Goal: Task Accomplishment & Management: Use online tool/utility

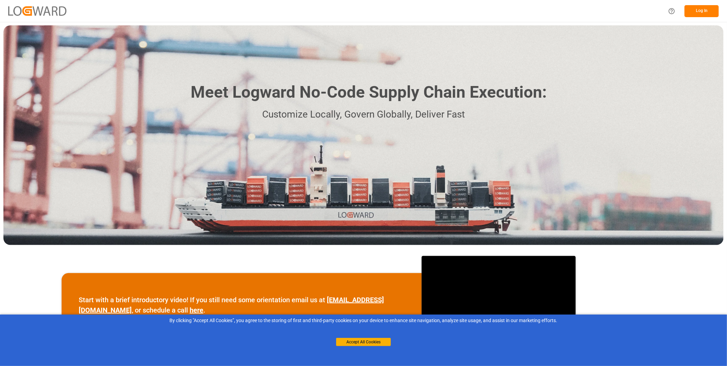
click at [674, 127] on div "Meet Logward No-Code Supply Chain Execution: Customize Locally, Govern Globally…" at bounding box center [363, 134] width 720 height 219
click at [698, 13] on button "Log In" at bounding box center [702, 11] width 34 height 12
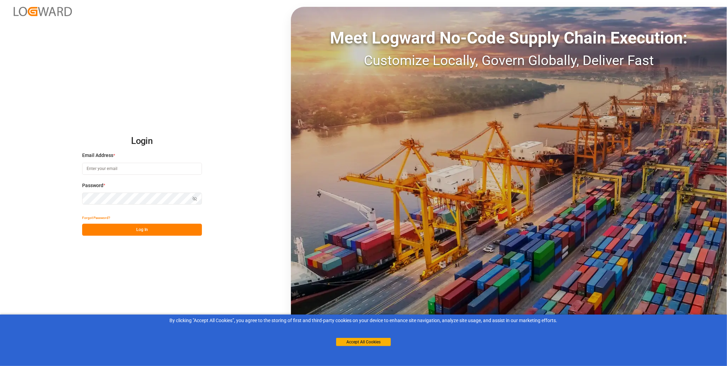
type input "florian.hausmann@rhenus.com"
click at [347, 341] on button "Accept All Cookies" at bounding box center [363, 342] width 55 height 8
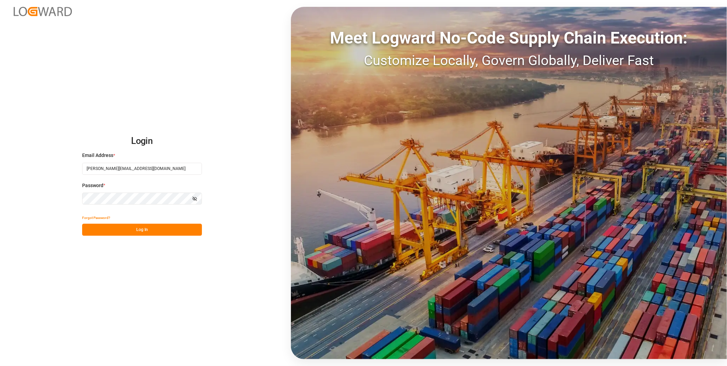
click at [135, 230] on button "Log In" at bounding box center [142, 230] width 120 height 12
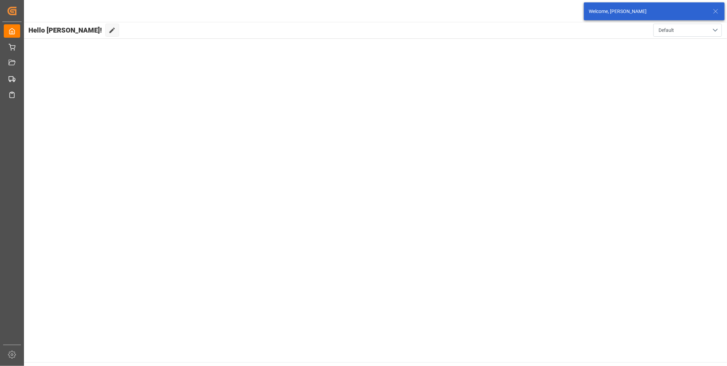
click at [715, 13] on icon at bounding box center [716, 11] width 8 height 8
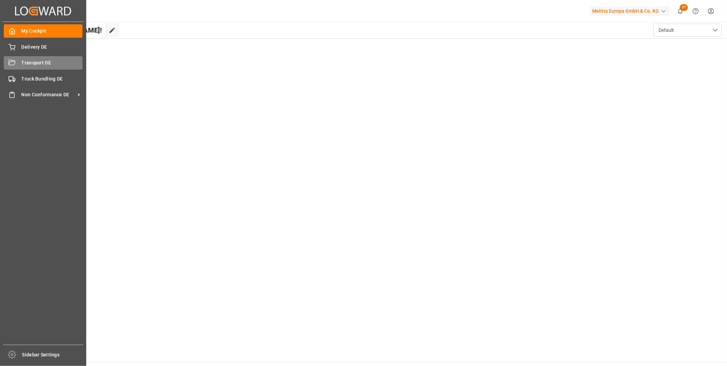
click at [9, 65] on icon at bounding box center [12, 63] width 7 height 7
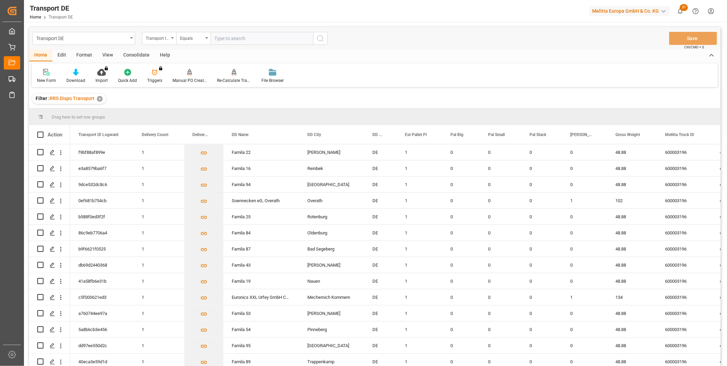
click at [136, 52] on div "Consolidate" at bounding box center [136, 56] width 37 height 12
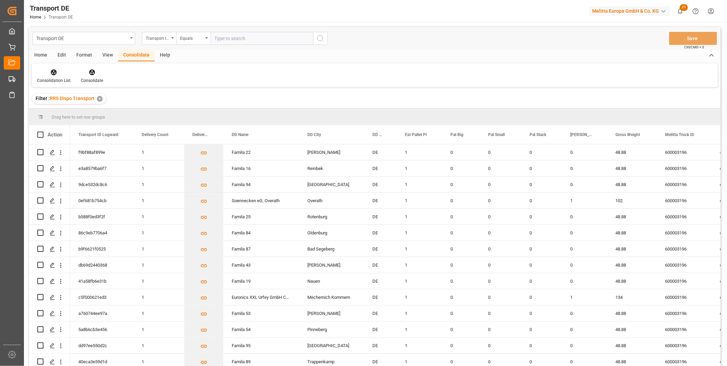
click at [61, 70] on div at bounding box center [54, 71] width 34 height 7
click at [77, 124] on div "Truck Bundling RRS Dispo Export" at bounding box center [77, 124] width 71 height 7
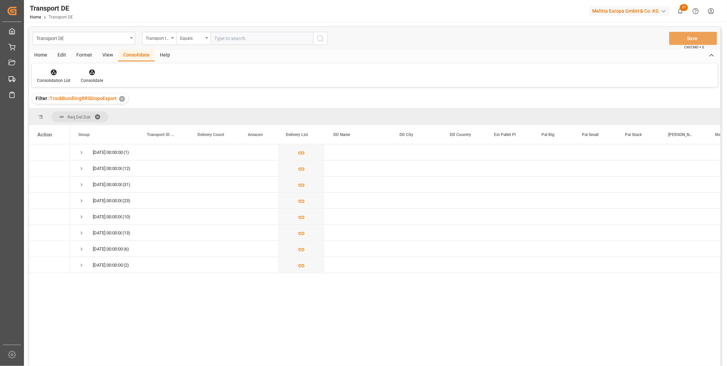
click at [53, 69] on icon at bounding box center [53, 72] width 7 height 7
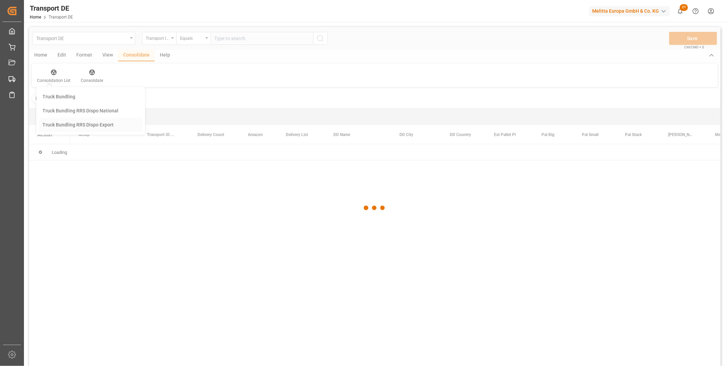
click at [89, 129] on div "Transport DE Transport ID Logward Equals Save Ctrl/CMD + S Home Edit Format Vie…" at bounding box center [374, 205] width 691 height 357
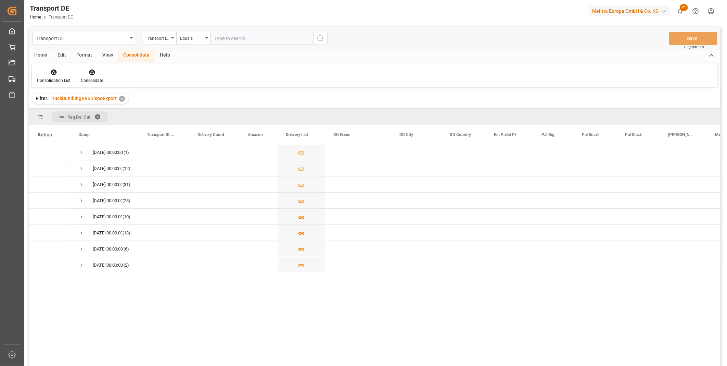
click at [599, 63] on div "Consolidation List Consolidate" at bounding box center [375, 75] width 686 height 24
click at [710, 56] on polyline at bounding box center [712, 55] width 4 height 2
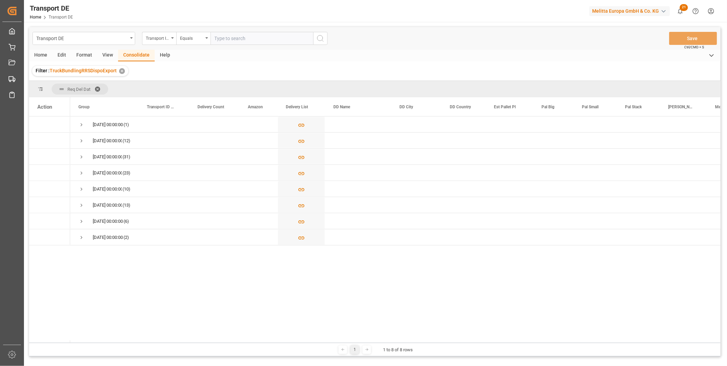
click at [710, 56] on icon at bounding box center [712, 55] width 8 height 8
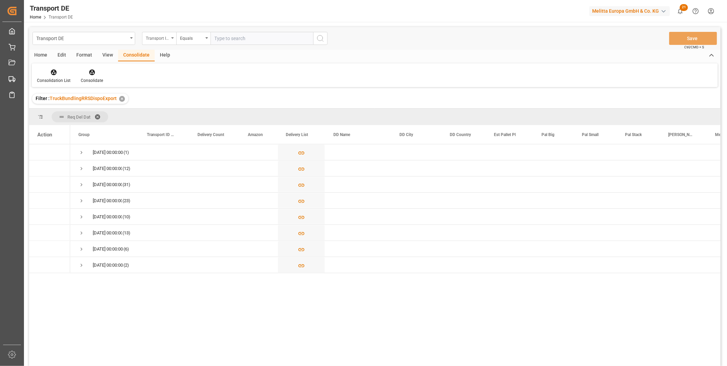
click at [161, 37] on div "Transport ID Logward" at bounding box center [157, 38] width 23 height 8
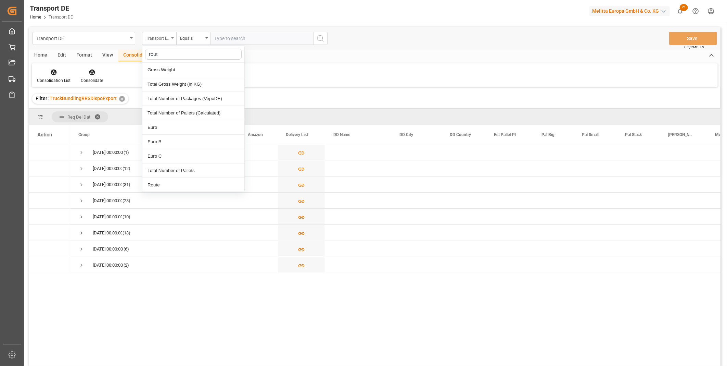
type input "route"
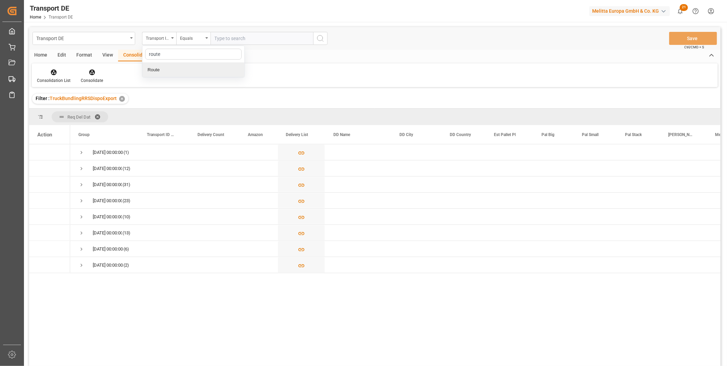
click at [160, 70] on div "Route" at bounding box center [193, 70] width 102 height 14
click at [186, 43] on div "Equals" at bounding box center [193, 38] width 34 height 13
drag, startPoint x: 204, startPoint y: 106, endPoint x: 203, endPoint y: 110, distance: 3.6
click at [203, 110] on div "Starts with" at bounding box center [228, 113] width 102 height 14
click at [203, 110] on div "Req Del Dat" at bounding box center [374, 117] width 691 height 16
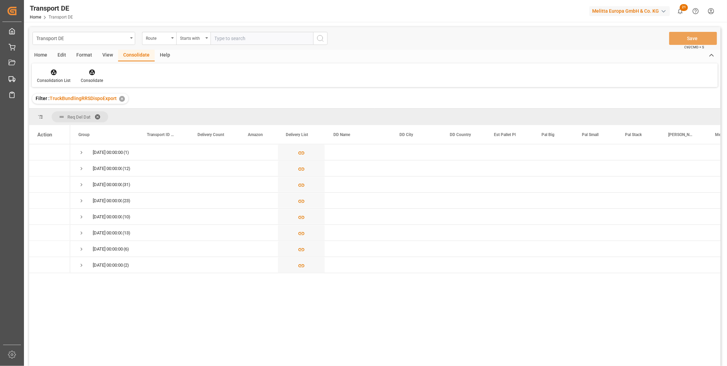
click at [217, 34] on input "text" at bounding box center [262, 38] width 103 height 13
type input "PL"
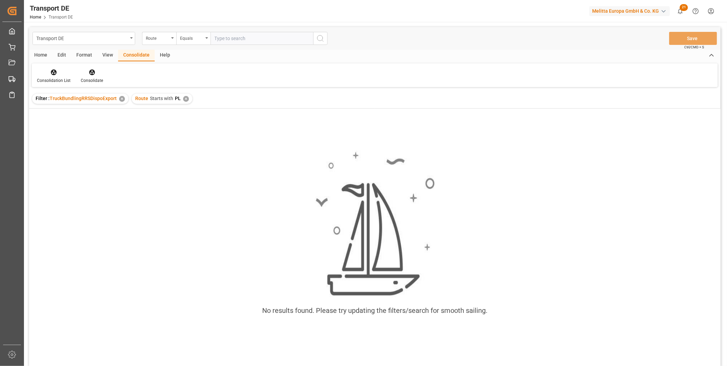
click at [187, 101] on div "Route Starts with PL ✕" at bounding box center [162, 98] width 61 height 10
click at [184, 99] on div "✕" at bounding box center [186, 99] width 6 height 6
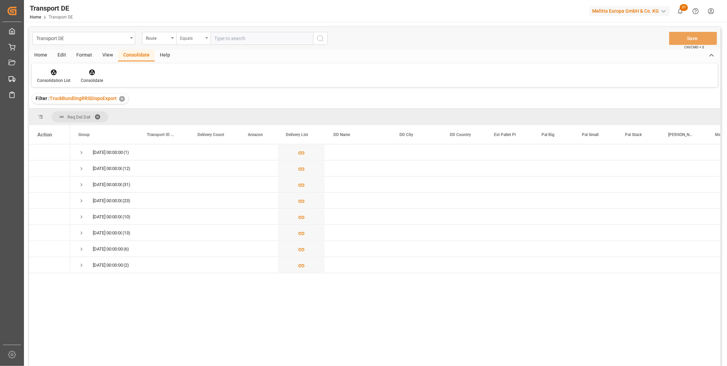
click at [196, 43] on div "Equals" at bounding box center [193, 38] width 34 height 13
click at [203, 116] on div "Starts with" at bounding box center [228, 113] width 102 height 14
type input "PL"
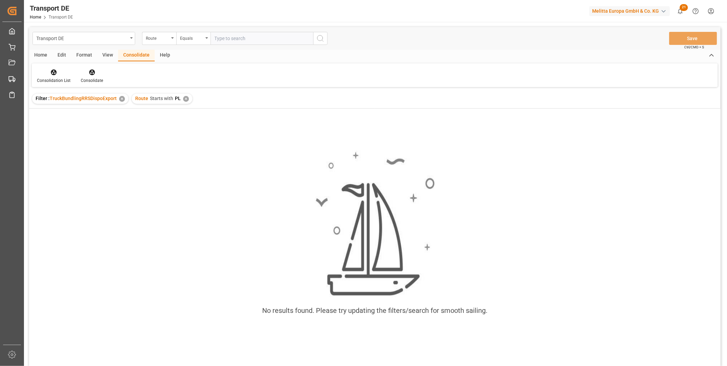
click at [183, 99] on div "✕" at bounding box center [186, 99] width 6 height 6
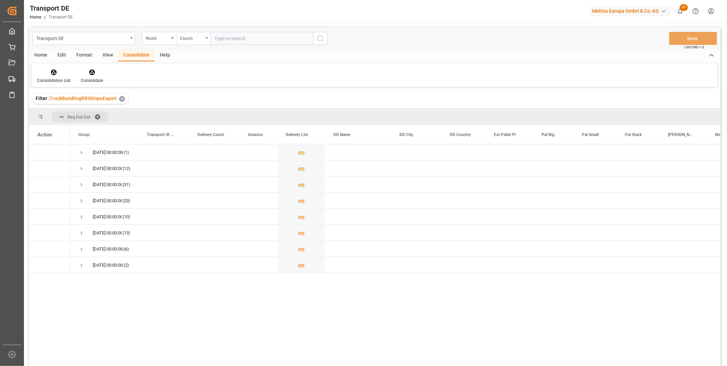
click at [193, 40] on div "Equals" at bounding box center [191, 38] width 23 height 8
click at [182, 111] on div "Starts with" at bounding box center [228, 113] width 102 height 14
type input "CZ"
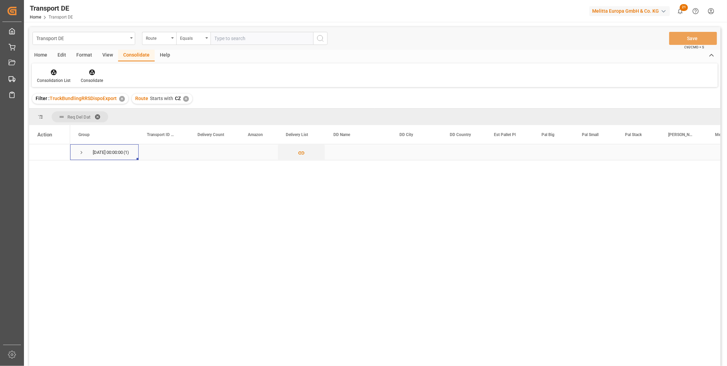
click at [79, 152] on span "Press SPACE to select this row." at bounding box center [81, 152] width 6 height 6
click at [41, 168] on input "Press Space to toggle row selection (unchecked)" at bounding box center [40, 168] width 6 height 6
checkbox input "true"
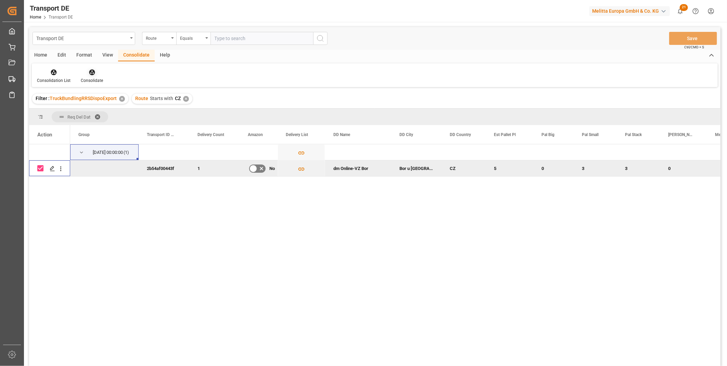
click at [96, 71] on div at bounding box center [92, 71] width 22 height 7
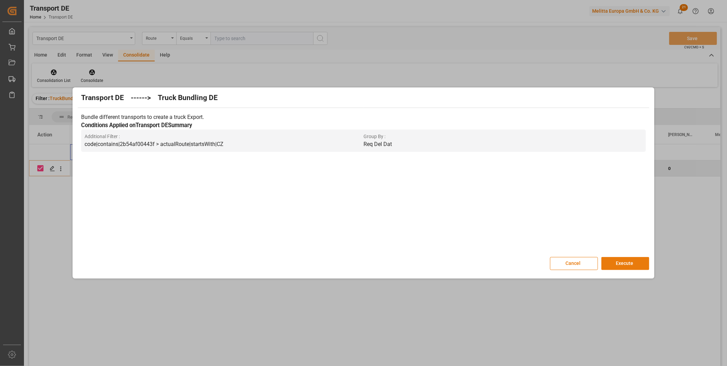
click at [639, 265] on button "Execute" at bounding box center [625, 263] width 48 height 13
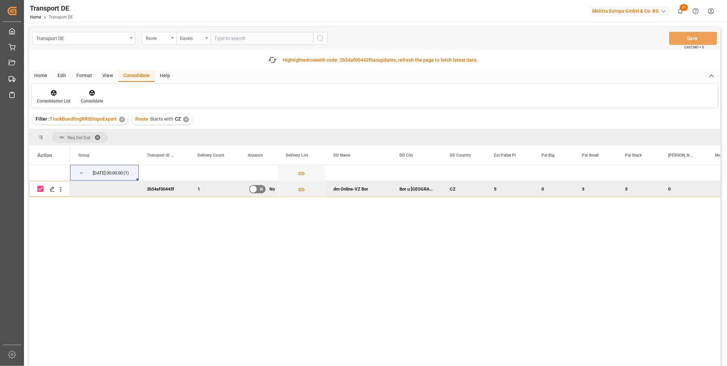
click at [51, 114] on div "Filter : TruckBundlingRRSDispoExport ✕" at bounding box center [80, 119] width 96 height 10
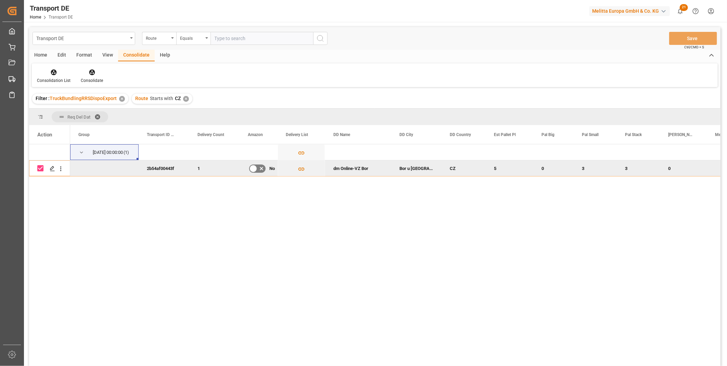
click at [40, 66] on div "Consolidation List Consolidate" at bounding box center [375, 75] width 686 height 24
click at [48, 68] on div at bounding box center [54, 71] width 34 height 7
click at [93, 128] on div "Transport DE Route Equals Save Ctrl/CMD + S Home Edit Format View Consolidate H…" at bounding box center [374, 205] width 691 height 357
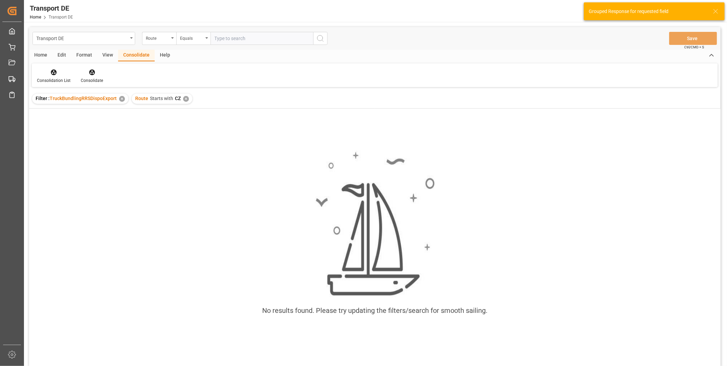
click at [186, 100] on div "✕" at bounding box center [186, 99] width 6 height 6
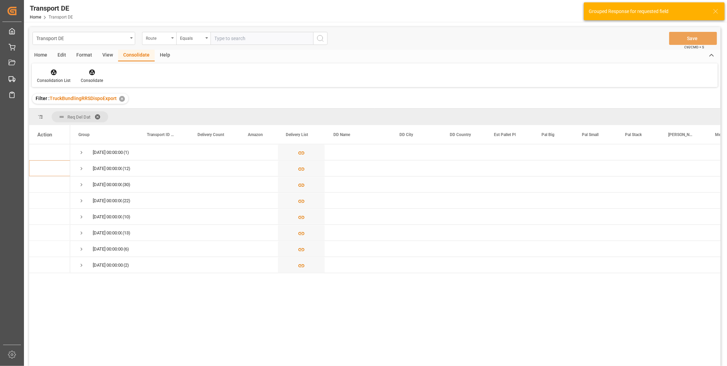
click at [156, 36] on div "Route" at bounding box center [157, 38] width 23 height 8
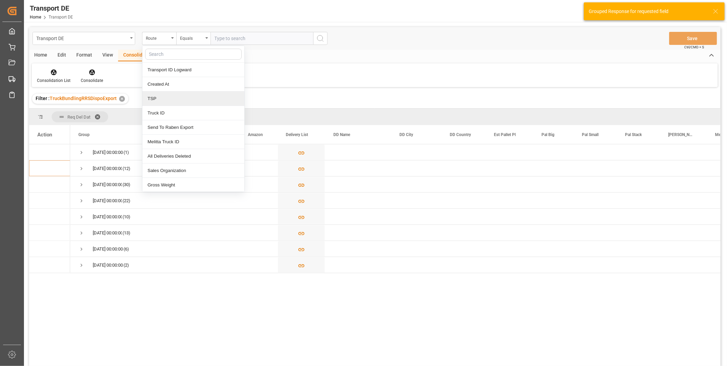
click at [169, 99] on div "TSP" at bounding box center [193, 98] width 102 height 14
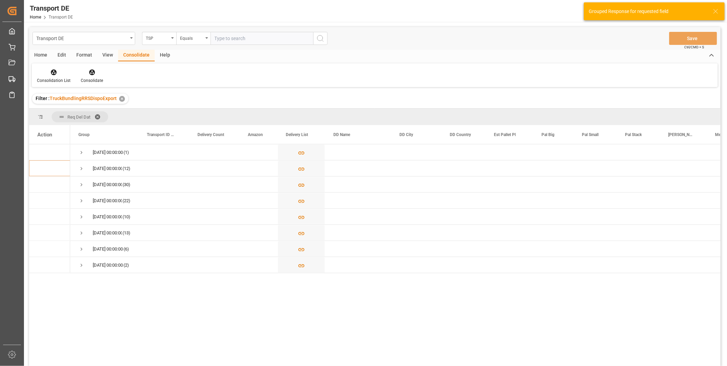
click at [229, 39] on input "text" at bounding box center [262, 38] width 103 height 13
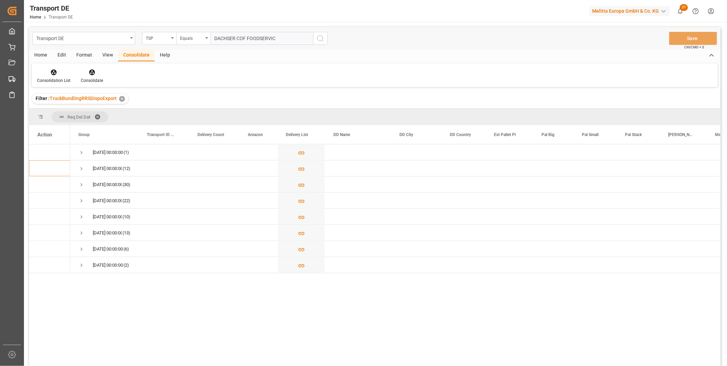
type input "DACHSER COF FOODSERVICE"
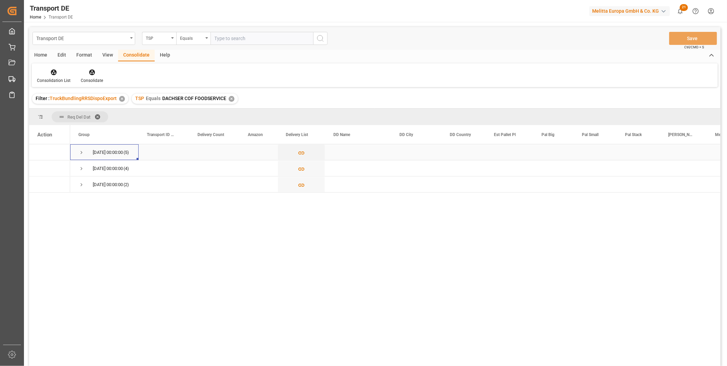
click at [80, 150] on span "Press SPACE to select this row." at bounding box center [81, 152] width 6 height 6
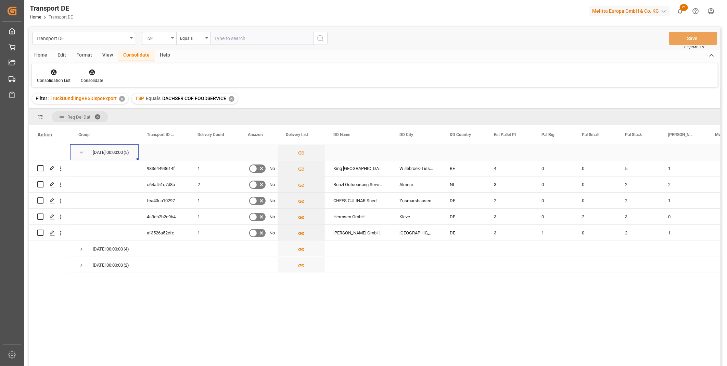
click at [80, 150] on span "Press SPACE to select this row." at bounding box center [81, 152] width 6 height 6
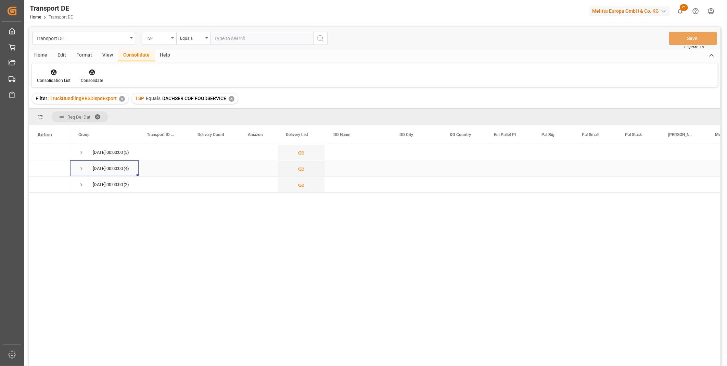
click at [79, 162] on span "Press SPACE to select this row." at bounding box center [81, 169] width 6 height 16
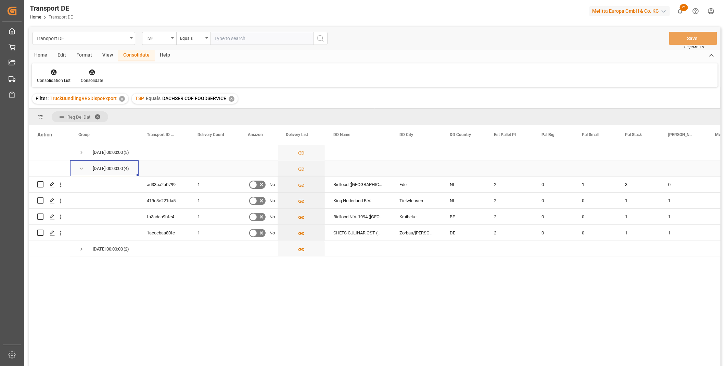
click at [79, 162] on span "Press SPACE to select this row." at bounding box center [81, 169] width 6 height 16
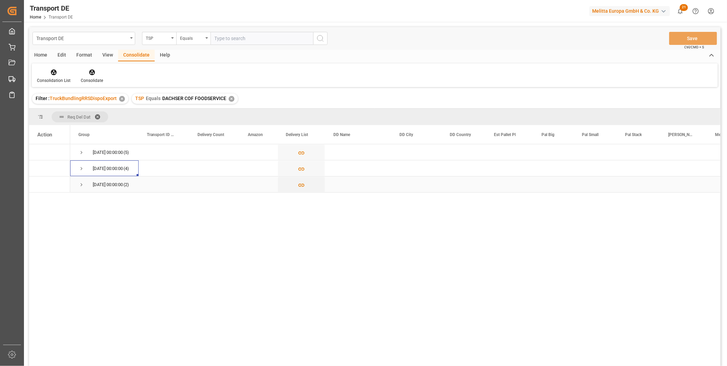
click at [78, 186] on div "15.10.2025 00:00:00 (2)" at bounding box center [104, 184] width 68 height 16
click at [81, 183] on span "Press SPACE to select this row." at bounding box center [81, 184] width 6 height 6
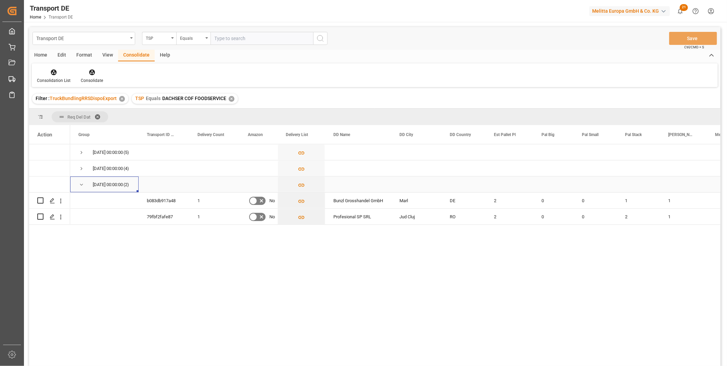
click at [81, 183] on span "Press SPACE to select this row." at bounding box center [81, 184] width 6 height 6
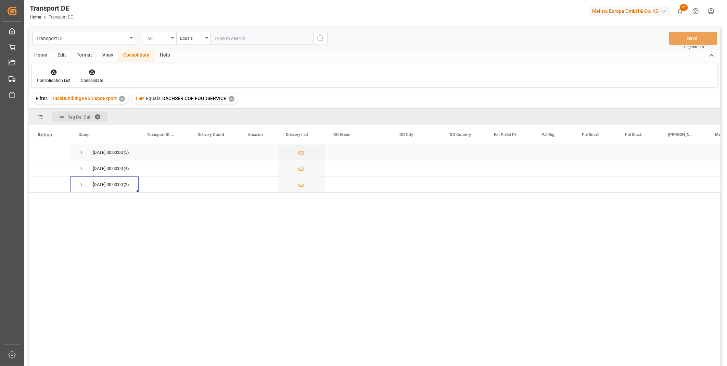
click at [82, 153] on span "Press SPACE to select this row." at bounding box center [81, 152] width 6 height 6
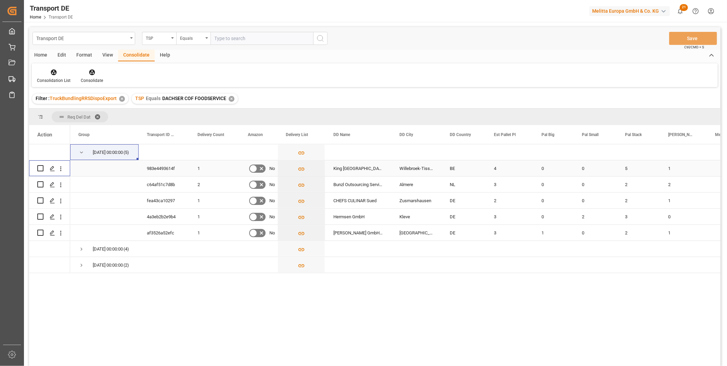
click at [39, 169] on input "Press Space to toggle row selection (unchecked)" at bounding box center [40, 168] width 6 height 6
checkbox input "true"
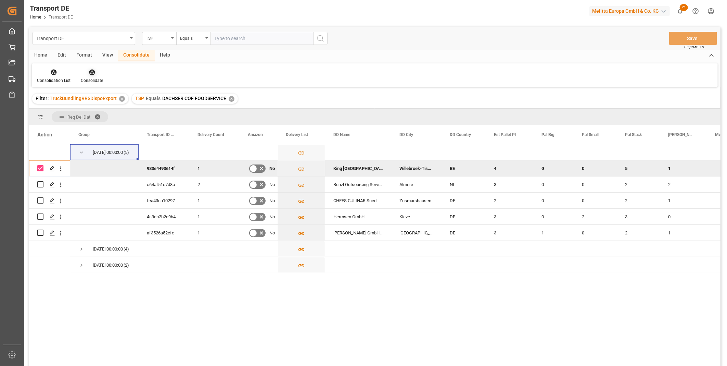
click at [84, 80] on div "Consolidate" at bounding box center [92, 80] width 22 height 6
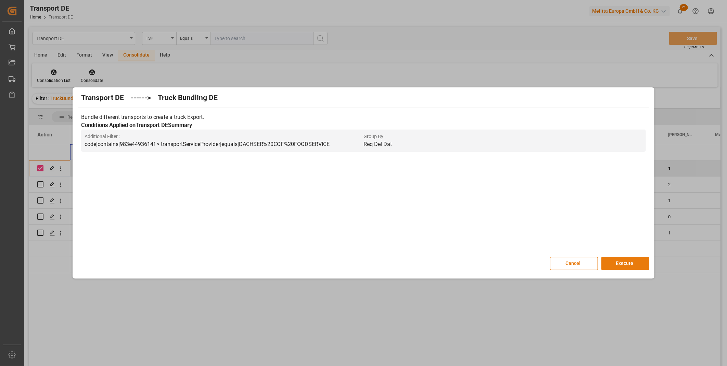
click at [631, 260] on button "Execute" at bounding box center [625, 263] width 48 height 13
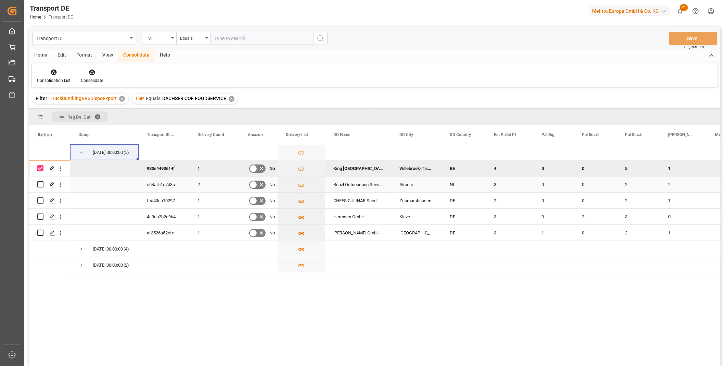
click at [41, 184] on input "Press Space to toggle row selection (unchecked)" at bounding box center [40, 184] width 6 height 6
checkbox input "true"
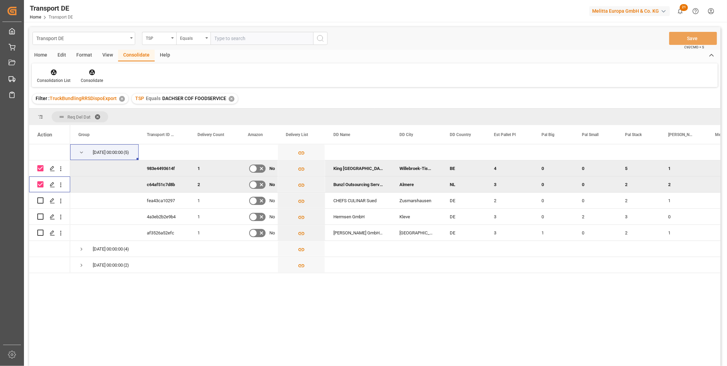
click at [41, 168] on input "Press Space to toggle row selection (checked)" at bounding box center [40, 168] width 6 height 6
checkbox input "false"
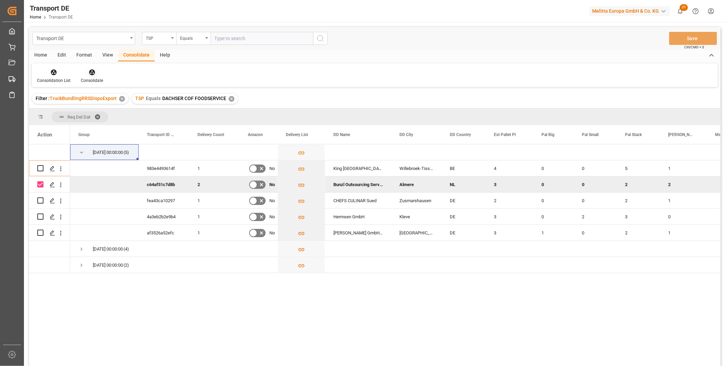
click at [88, 76] on div "Consolidate" at bounding box center [92, 75] width 33 height 15
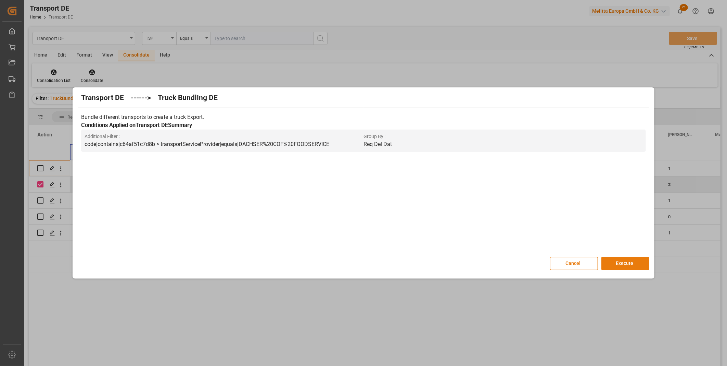
click at [634, 267] on button "Execute" at bounding box center [625, 263] width 48 height 13
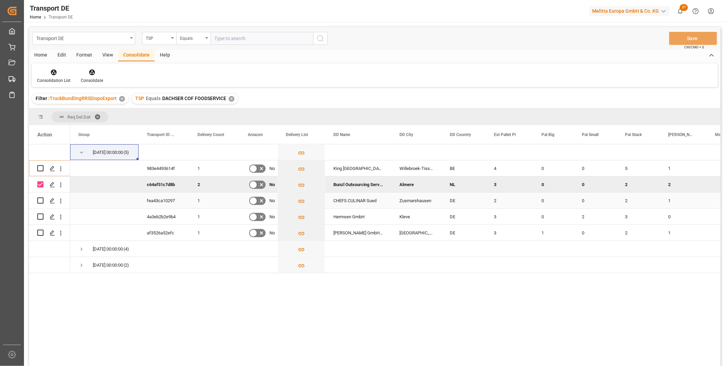
click at [41, 201] on input "Press Space to toggle row selection (unchecked)" at bounding box center [40, 200] width 6 height 6
checkbox input "true"
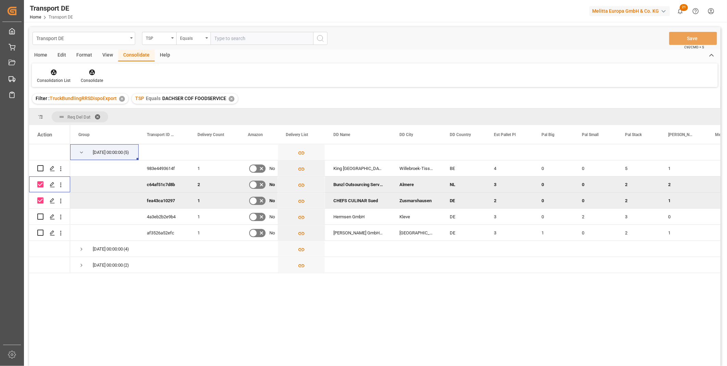
click at [39, 187] on input "Press Space to toggle row selection (checked)" at bounding box center [40, 184] width 6 height 6
checkbox input "false"
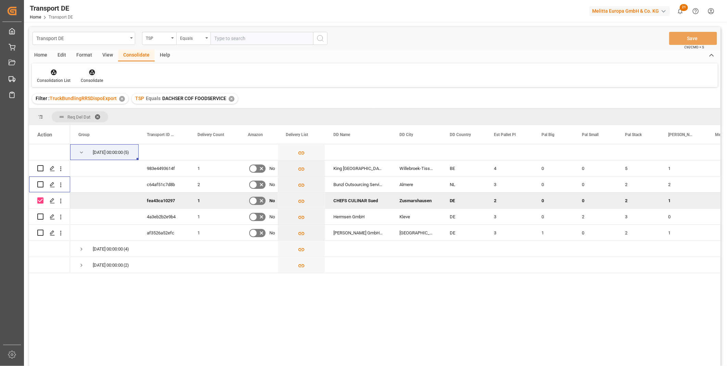
click at [98, 71] on div at bounding box center [92, 71] width 22 height 7
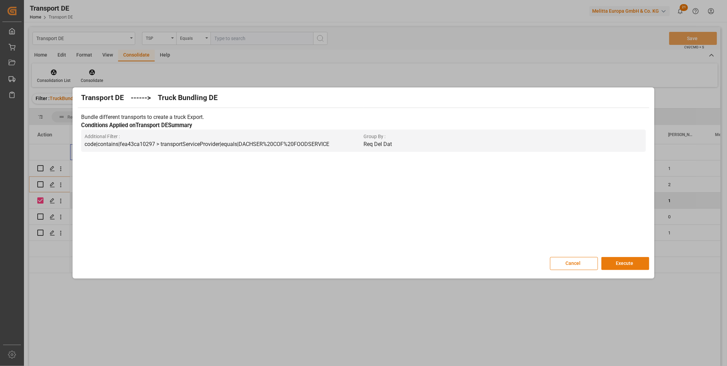
click at [627, 262] on button "Execute" at bounding box center [625, 263] width 48 height 13
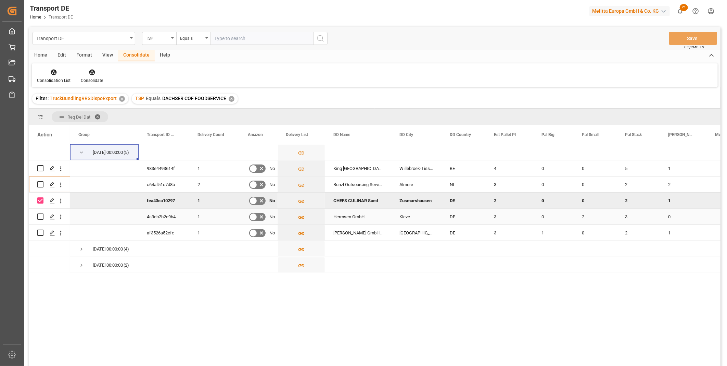
click at [42, 216] on input "Press Space to toggle row selection (unchecked)" at bounding box center [40, 216] width 6 height 6
checkbox input "true"
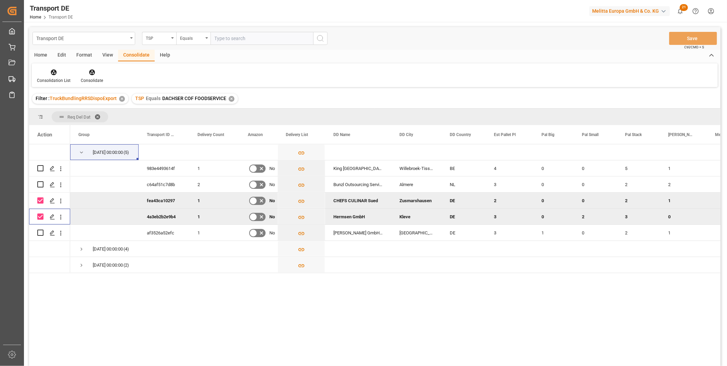
click at [40, 200] on input "Press Space to toggle row selection (checked)" at bounding box center [40, 200] width 6 height 6
checkbox input "false"
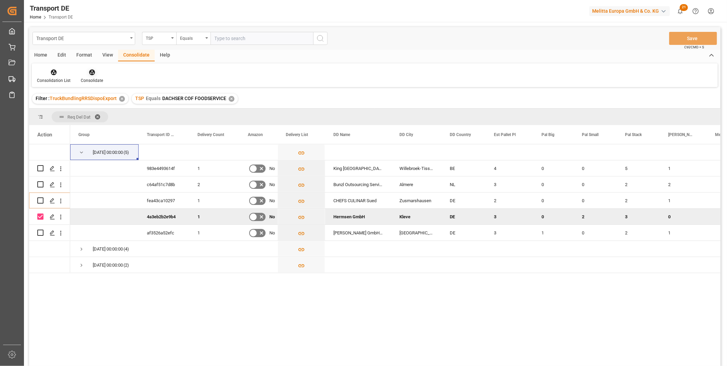
click at [99, 76] on div "Consolidate" at bounding box center [92, 75] width 33 height 15
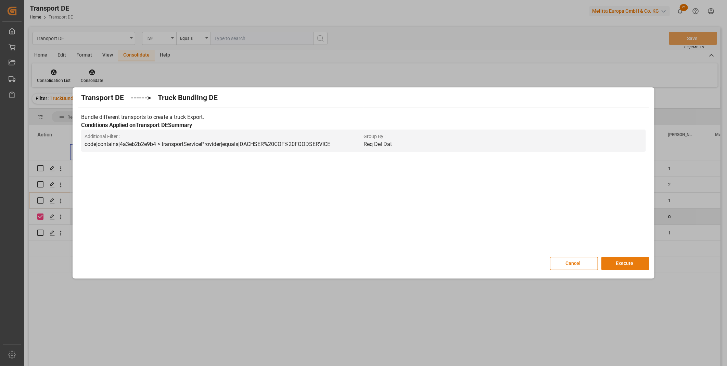
click at [633, 265] on button "Execute" at bounding box center [625, 263] width 48 height 13
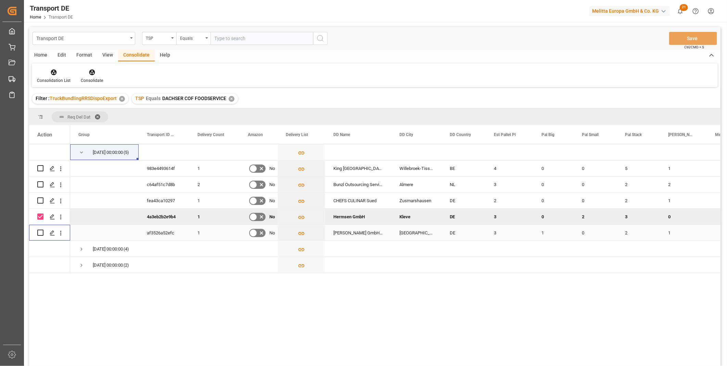
click at [39, 233] on input "Press Space to toggle row selection (unchecked)" at bounding box center [40, 232] width 6 height 6
checkbox input "true"
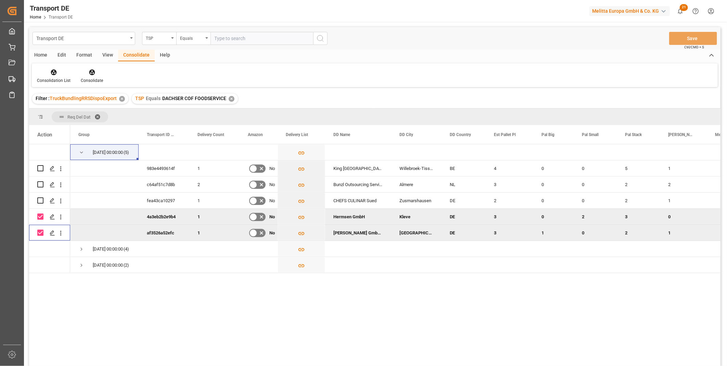
click at [40, 216] on input "Press Space to toggle row selection (checked)" at bounding box center [40, 216] width 6 height 6
checkbox input "false"
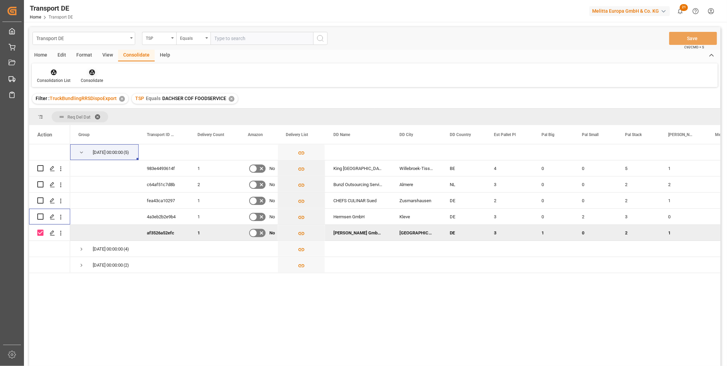
click at [78, 69] on div "Consolidate" at bounding box center [92, 75] width 33 height 15
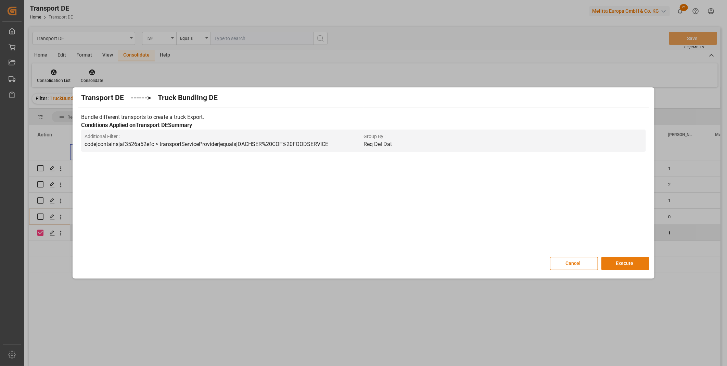
click at [621, 266] on button "Execute" at bounding box center [625, 263] width 48 height 13
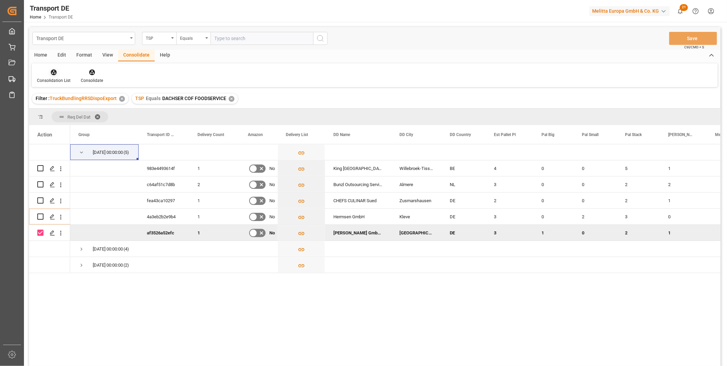
click at [56, 72] on icon at bounding box center [53, 72] width 7 height 7
click at [69, 121] on div "Transport DE TSP Equals Save Ctrl/CMD + S Home Edit Format View Consolidate Hel…" at bounding box center [374, 205] width 691 height 357
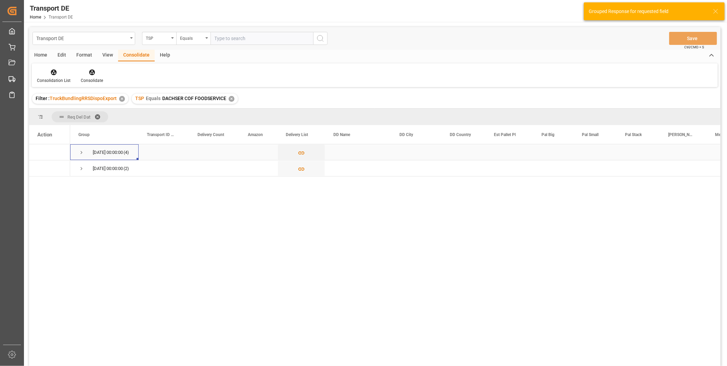
click at [83, 152] on span "Press SPACE to select this row." at bounding box center [81, 152] width 6 height 6
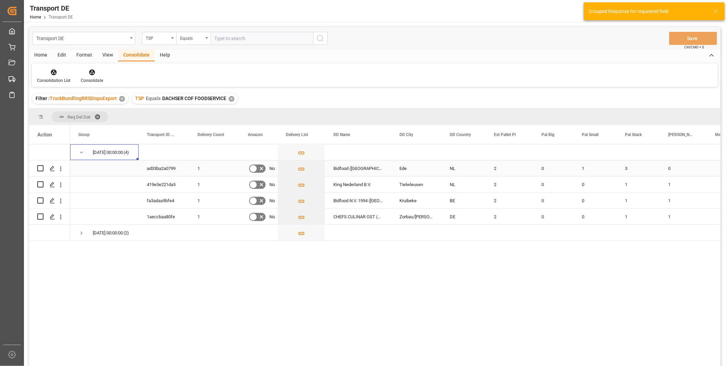
click at [39, 166] on input "Press Space to toggle row selection (unchecked)" at bounding box center [40, 168] width 6 height 6
checkbox input "true"
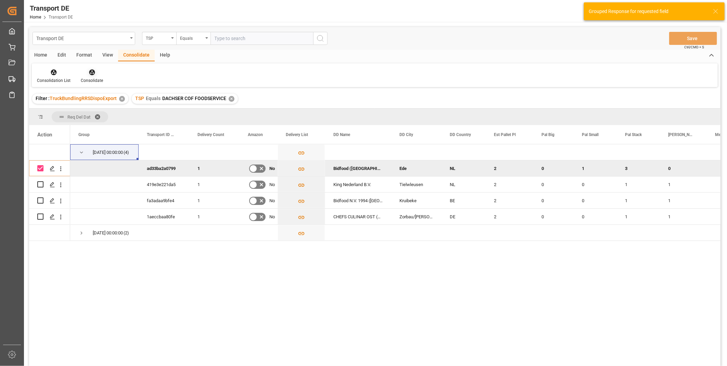
click at [77, 68] on div "Consolidate" at bounding box center [92, 75] width 33 height 15
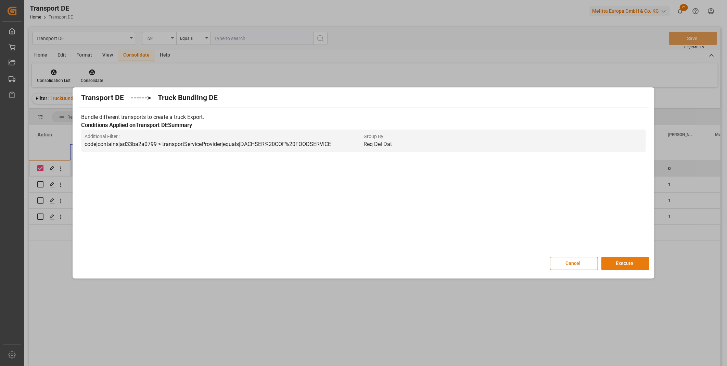
click at [619, 263] on button "Execute" at bounding box center [625, 263] width 48 height 13
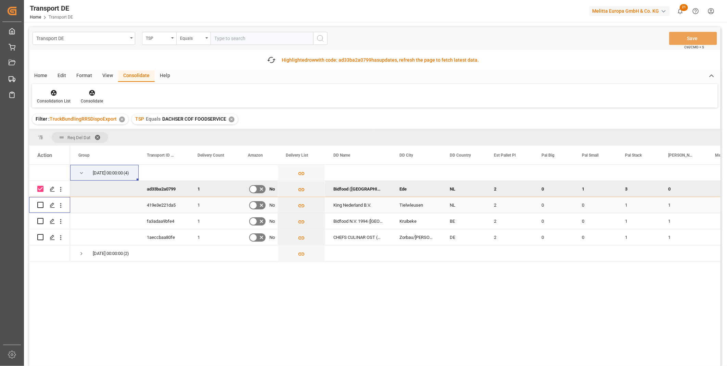
click at [39, 203] on input "Press Space to toggle row selection (unchecked)" at bounding box center [40, 205] width 6 height 6
checkbox input "true"
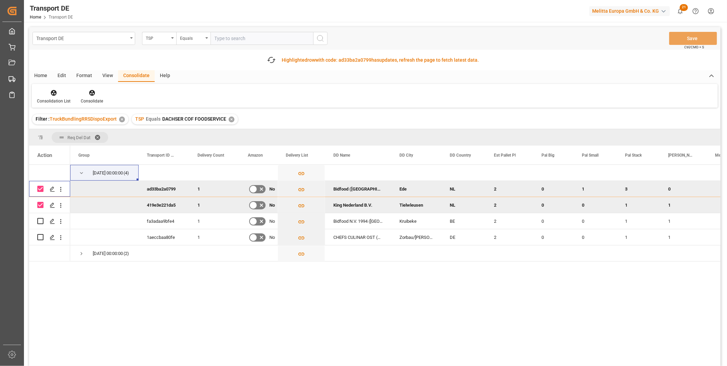
click at [41, 189] on input "Press Space to toggle row selection (checked)" at bounding box center [40, 189] width 6 height 6
checkbox input "false"
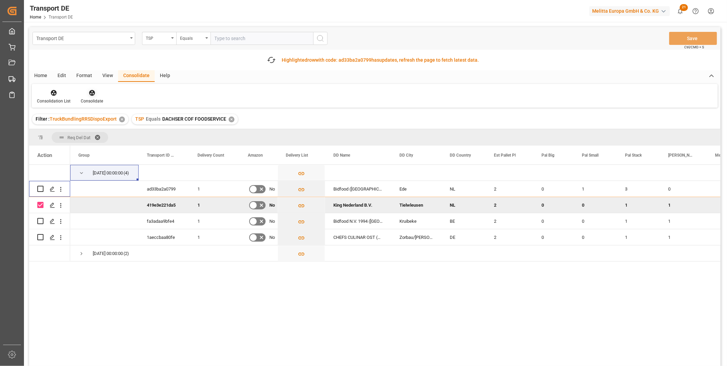
click at [98, 96] on div "Consolidate" at bounding box center [92, 96] width 33 height 15
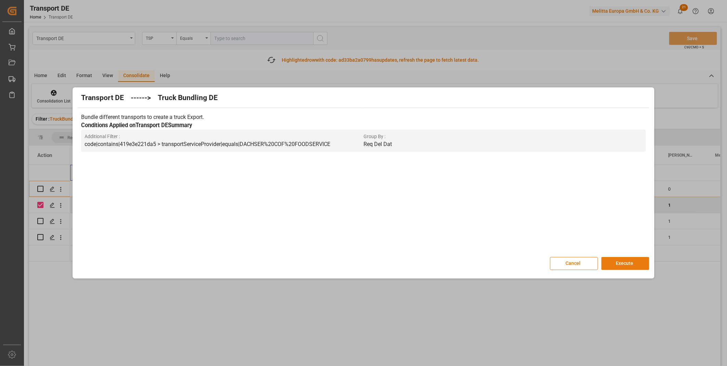
click at [630, 268] on button "Execute" at bounding box center [625, 263] width 48 height 13
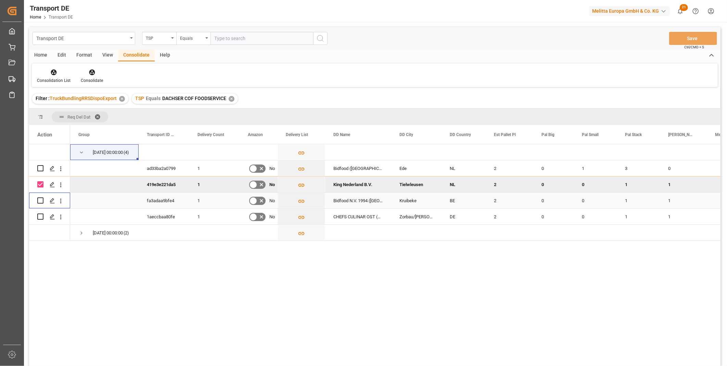
click at [42, 200] on input "Press Space to toggle row selection (unchecked)" at bounding box center [40, 200] width 6 height 6
checkbox input "true"
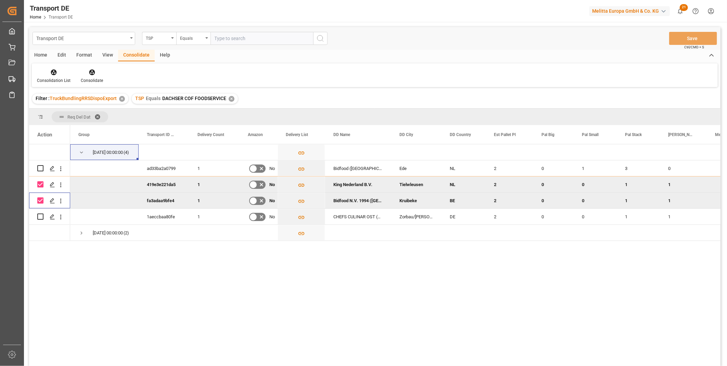
click at [42, 186] on input "Press Space to toggle row selection (checked)" at bounding box center [40, 184] width 6 height 6
checkbox input "false"
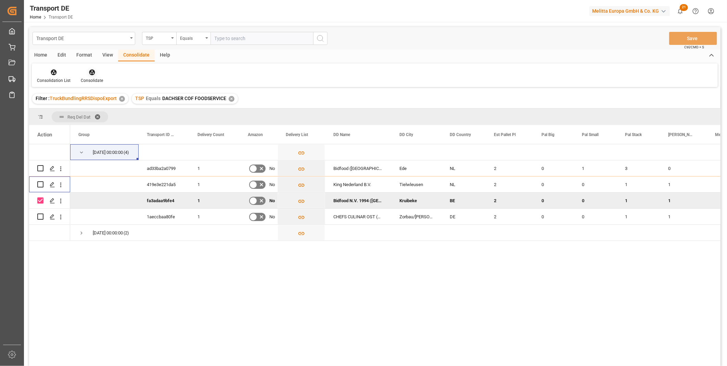
click at [88, 76] on div "Consolidate" at bounding box center [92, 75] width 33 height 15
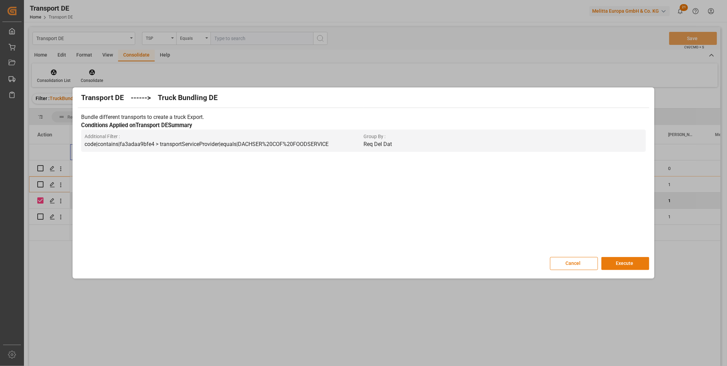
click at [626, 259] on button "Execute" at bounding box center [625, 263] width 48 height 13
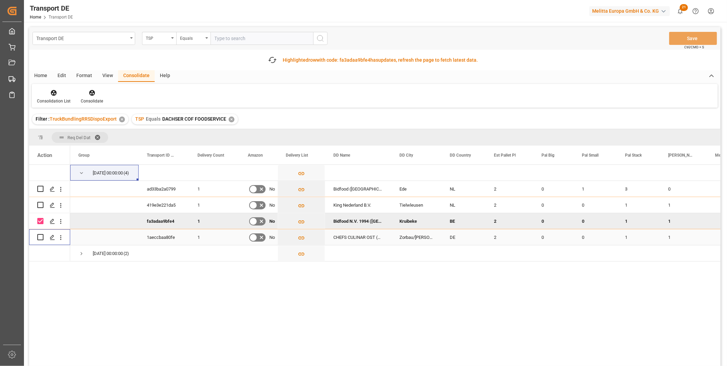
drag, startPoint x: 40, startPoint y: 237, endPoint x: 45, endPoint y: 228, distance: 10.6
click at [40, 237] on input "Press Space to toggle row selection (unchecked)" at bounding box center [40, 237] width 6 height 6
checkbox input "true"
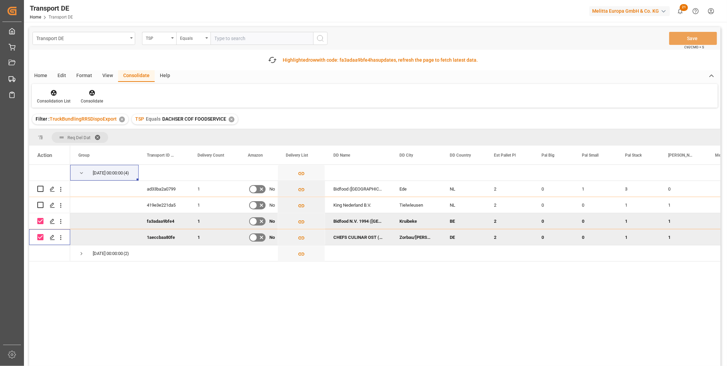
click at [40, 221] on input "Press Space to toggle row selection (checked)" at bounding box center [40, 221] width 6 height 6
checkbox input "false"
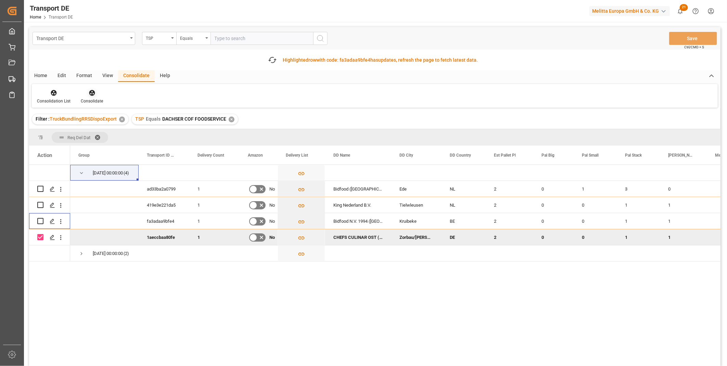
click at [87, 100] on div "Consolidate" at bounding box center [92, 101] width 22 height 6
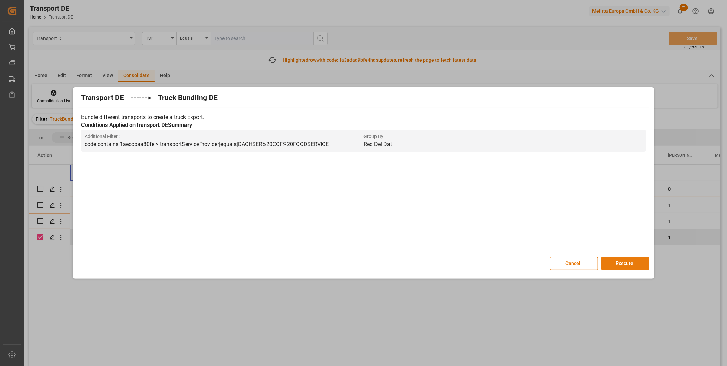
click at [611, 261] on button "Execute" at bounding box center [625, 263] width 48 height 13
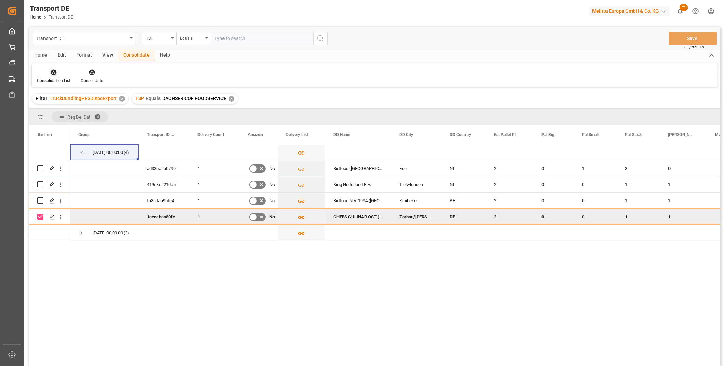
click at [50, 74] on div "Home Edit Format View Consolidate Help Consolidation List Consolidate" at bounding box center [374, 68] width 691 height 37
click at [57, 89] on div "Filter : TruckBundlingRRSDispoExport ✕ TSP Equals DACHSER COF FOODSERVICE ✕" at bounding box center [374, 98] width 691 height 19
click at [53, 78] on div "Consolidation List" at bounding box center [54, 80] width 34 height 6
click at [88, 127] on div "Transport DE TSP Equals Save Ctrl/CMD + S Home Edit Format View Consolidate Hel…" at bounding box center [374, 205] width 691 height 357
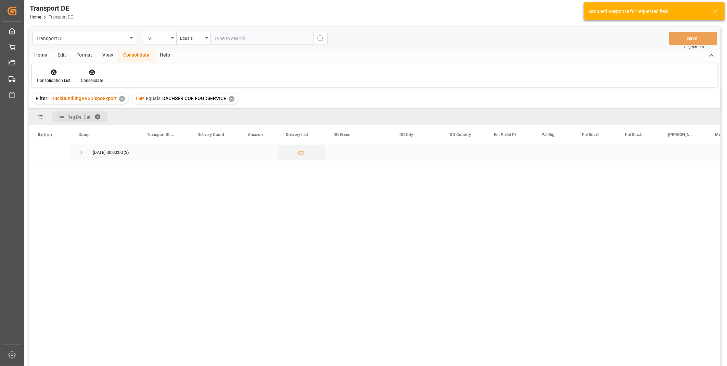
click at [80, 149] on span "Press SPACE to select this row." at bounding box center [81, 152] width 6 height 6
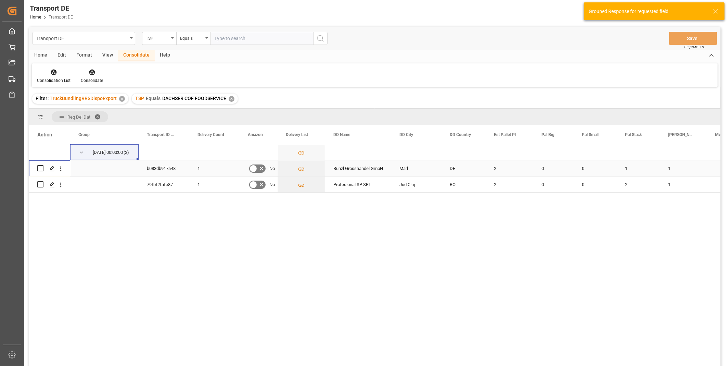
click at [42, 167] on input "Press Space to toggle row selection (unchecked)" at bounding box center [40, 168] width 6 height 6
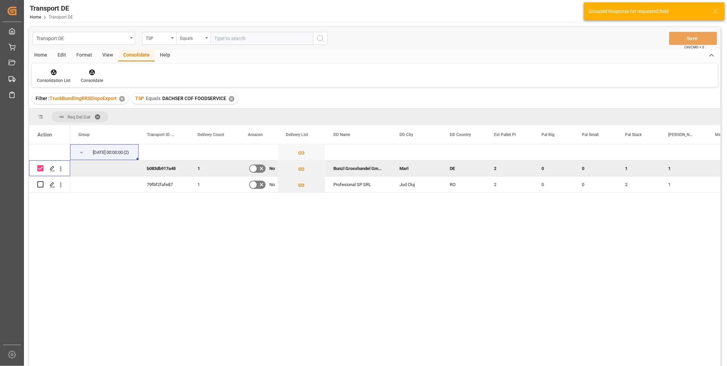
click at [92, 85] on div "Consolidation List Consolidate" at bounding box center [375, 75] width 686 height 24
click at [92, 78] on div "Consolidate" at bounding box center [92, 80] width 22 height 6
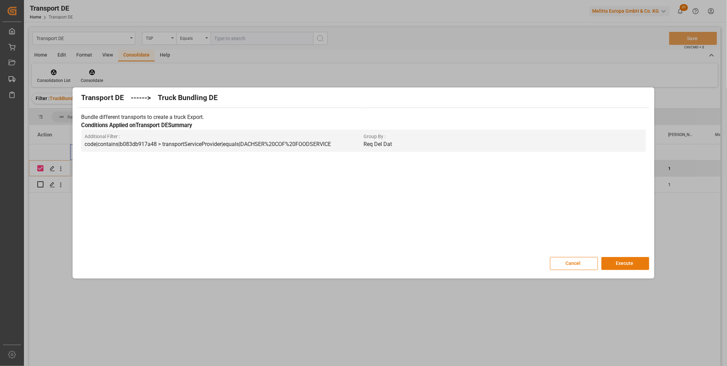
click at [620, 260] on button "Execute" at bounding box center [625, 263] width 48 height 13
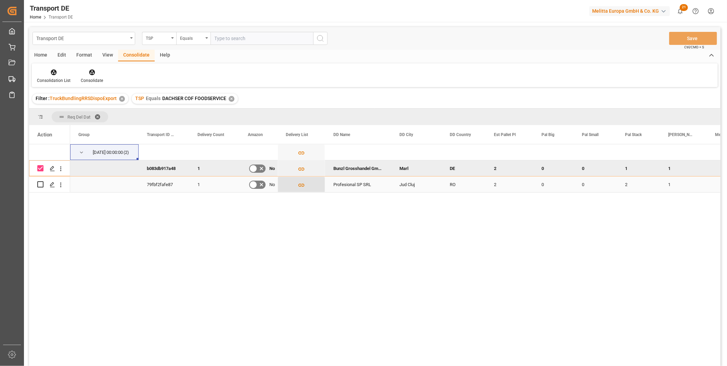
click at [305, 189] on button "Press SPACE to select this row." at bounding box center [301, 185] width 47 height 16
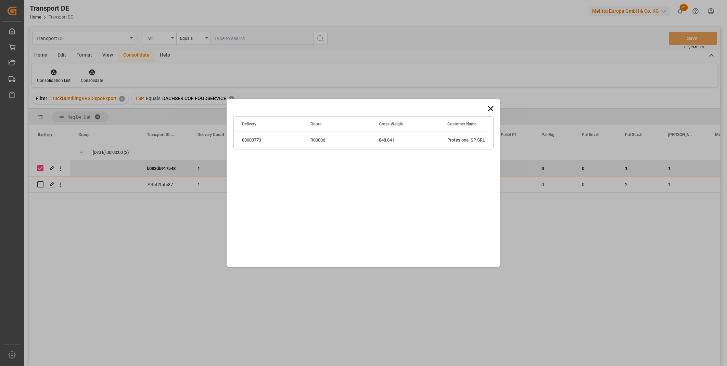
click at [492, 104] on icon at bounding box center [491, 109] width 10 height 10
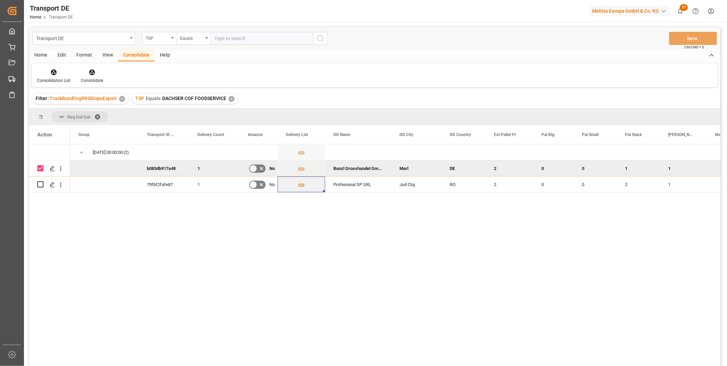
click at [39, 169] on input "Press Space to toggle row selection (checked)" at bounding box center [40, 168] width 6 height 6
checkbox input "false"
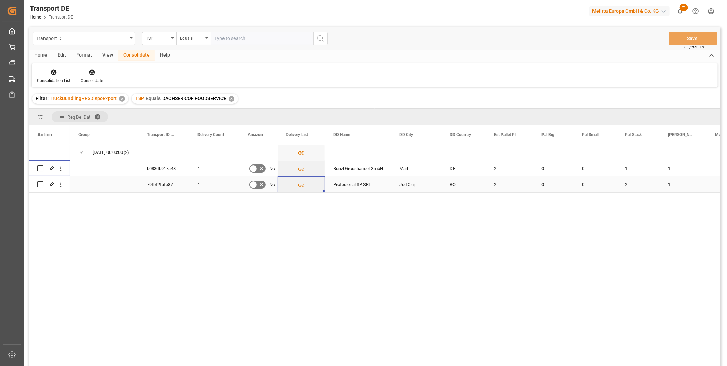
click at [41, 183] on input "Press Space to toggle row selection (unchecked)" at bounding box center [40, 184] width 6 height 6
checkbox input "true"
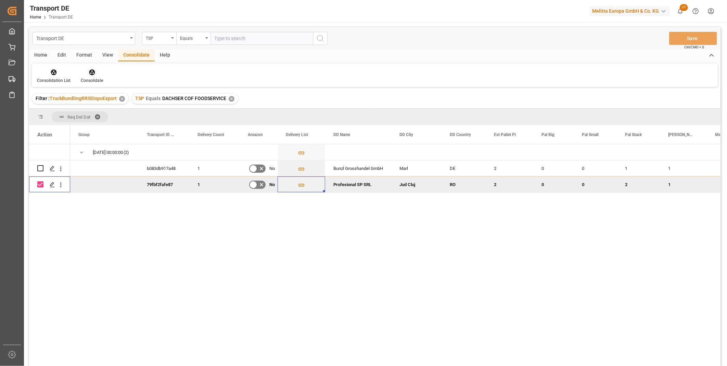
click at [87, 75] on div at bounding box center [92, 71] width 22 height 7
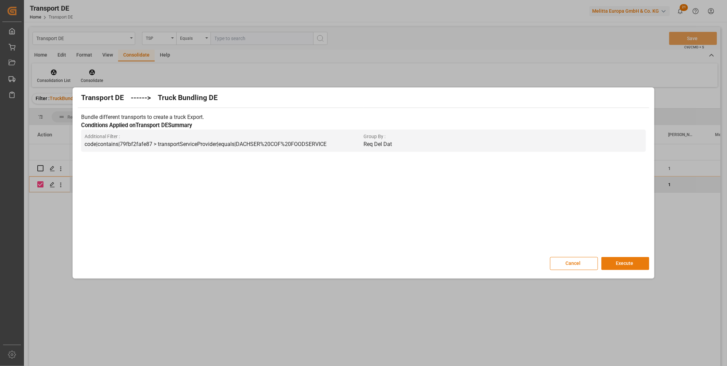
click at [645, 264] on button "Execute" at bounding box center [625, 263] width 48 height 13
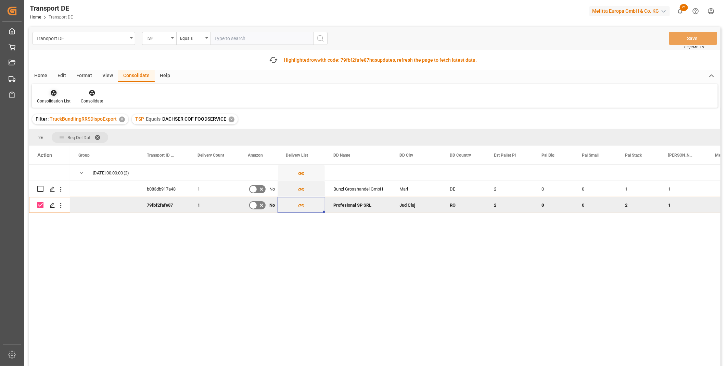
click at [60, 92] on div at bounding box center [54, 92] width 34 height 7
click at [84, 143] on div "Transport DE TSP Equals Save Ctrl/CMD + S Fetch latest updates Highlighted row …" at bounding box center [374, 215] width 691 height 377
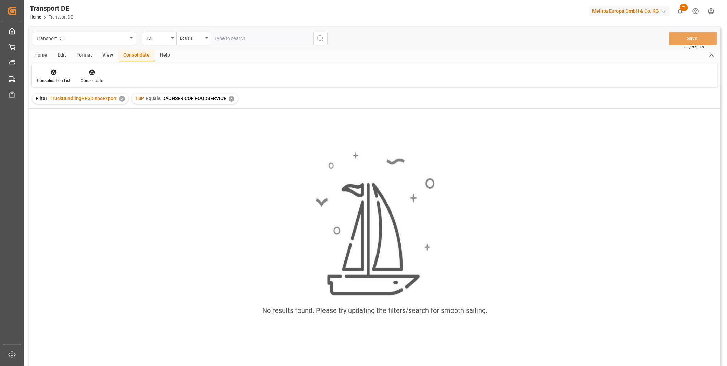
click at [229, 99] on div "✕" at bounding box center [232, 99] width 6 height 6
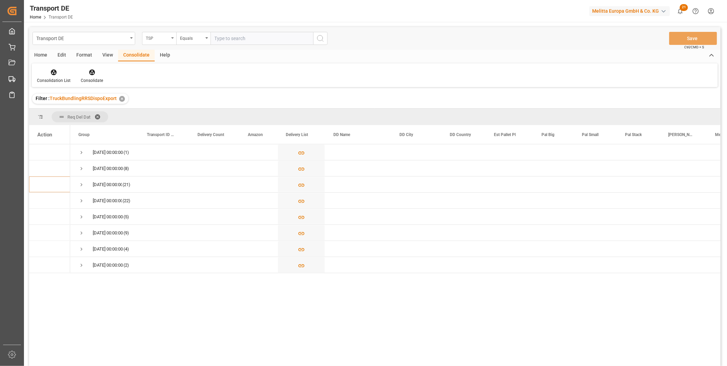
click at [157, 37] on div "TSP" at bounding box center [157, 38] width 23 height 8
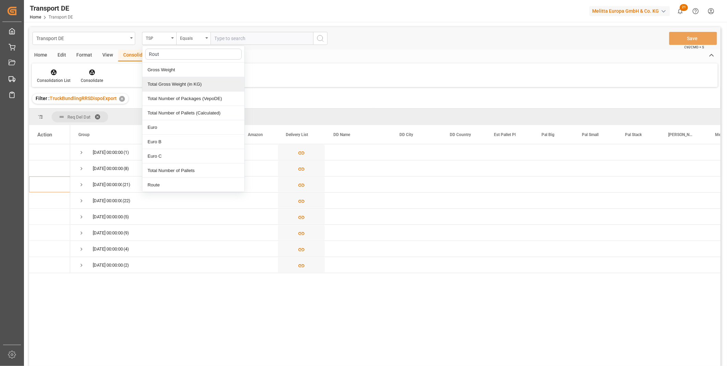
type input "Route"
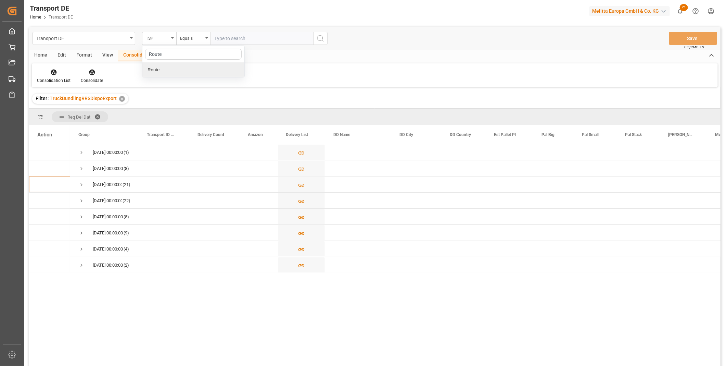
click at [158, 76] on div "Route" at bounding box center [193, 70] width 102 height 14
click at [183, 40] on div "Equals" at bounding box center [191, 38] width 23 height 8
click at [196, 107] on div "Starts with" at bounding box center [228, 113] width 102 height 14
type input "PL"
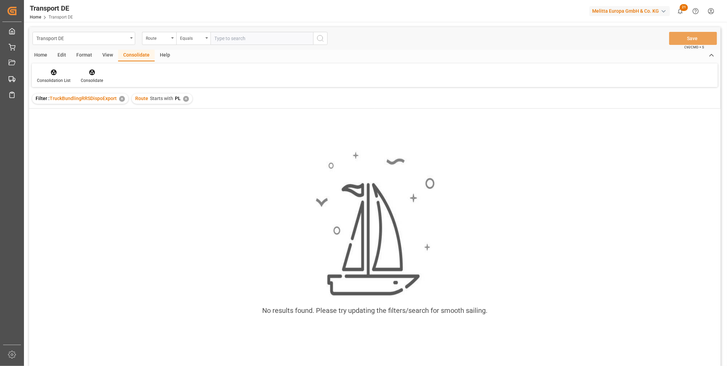
click at [186, 98] on div "✕" at bounding box center [186, 99] width 6 height 6
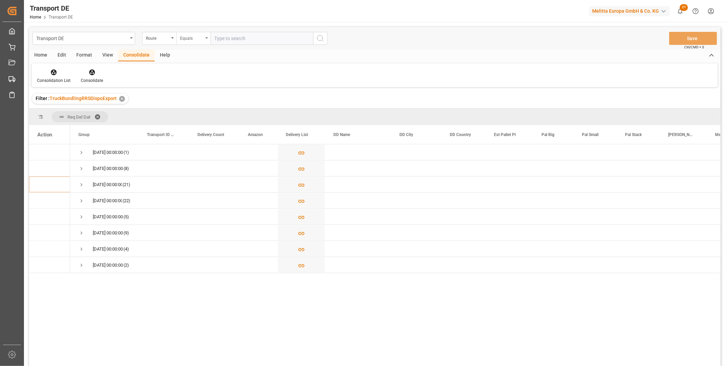
click at [198, 34] on div "Equals" at bounding box center [191, 38] width 23 height 8
click at [195, 115] on div "Starts with" at bounding box center [228, 113] width 102 height 14
type input "GR"
click at [319, 36] on icon "search button" at bounding box center [320, 38] width 8 height 8
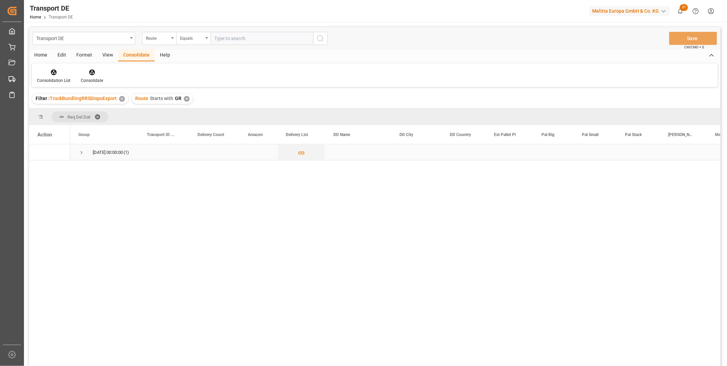
click at [78, 152] on div "[DATE] 00:00:00 (1)" at bounding box center [104, 152] width 68 height 16
click at [80, 152] on span "Press SPACE to select this row." at bounding box center [81, 152] width 6 height 6
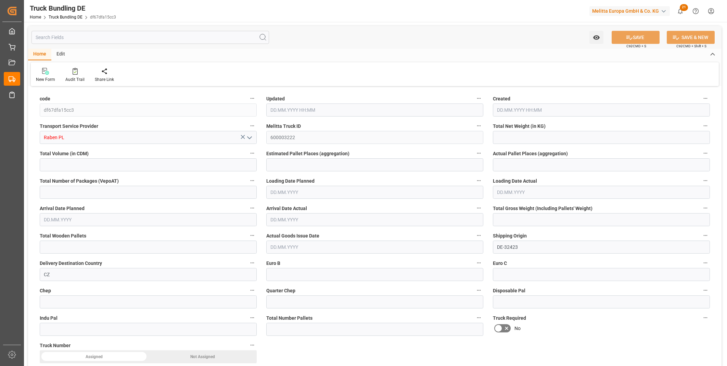
type input "1195.964"
type input "7100.562"
type input "5"
type input "0"
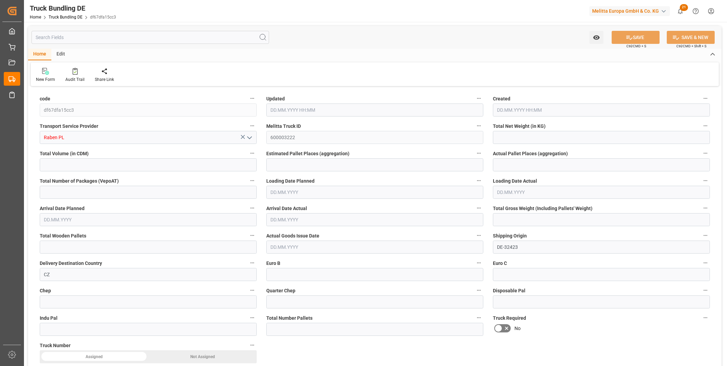
type input "1787.754"
type input "12"
type input "0"
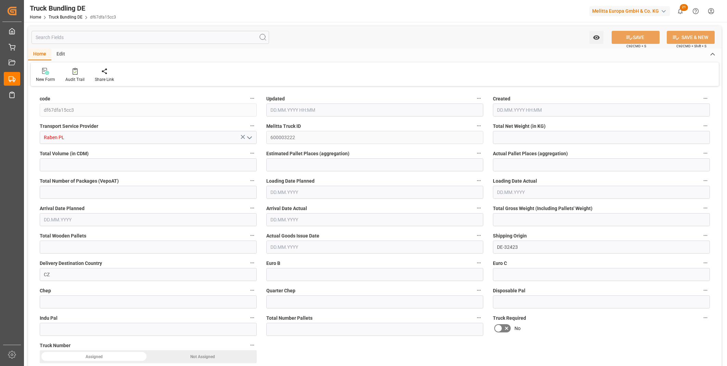
type input "0"
type input "06.10.2025 08:16"
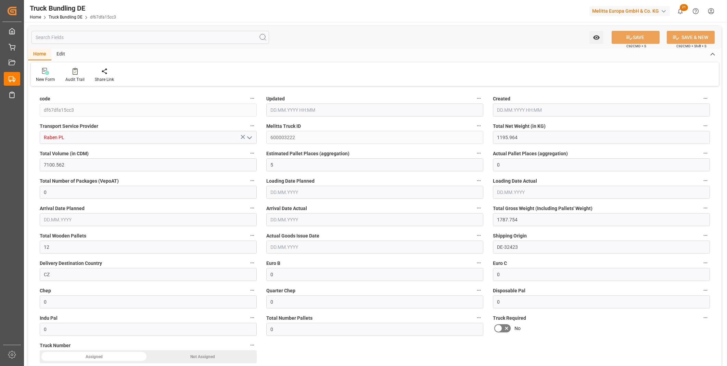
type input "06.10.2025 08:16"
type input "08.10.2025"
type input "10.10.2025"
type input "06.10.2025"
type input "681.095"
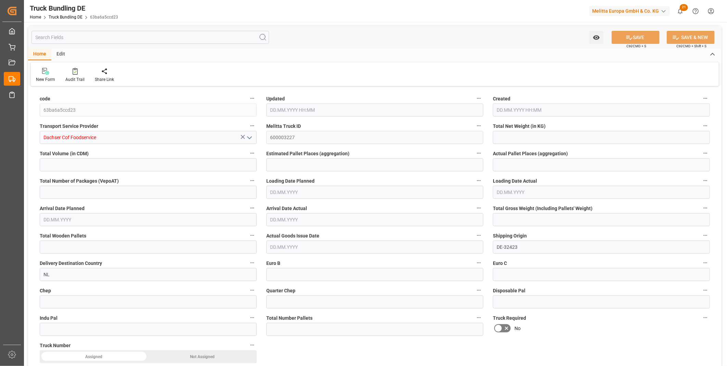
type input "2826.456"
type input "3"
type input "0"
type input "908.362"
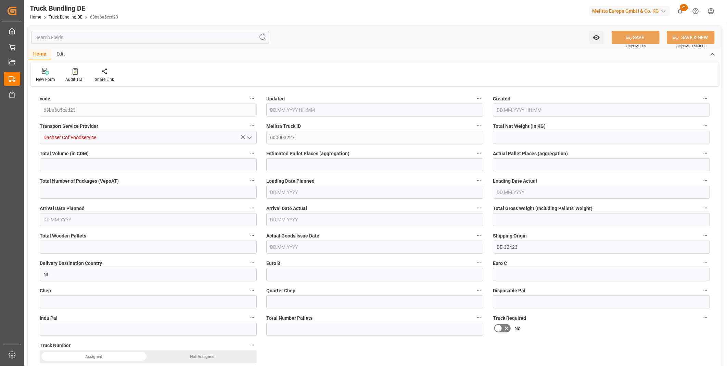
type input "4"
type input "0"
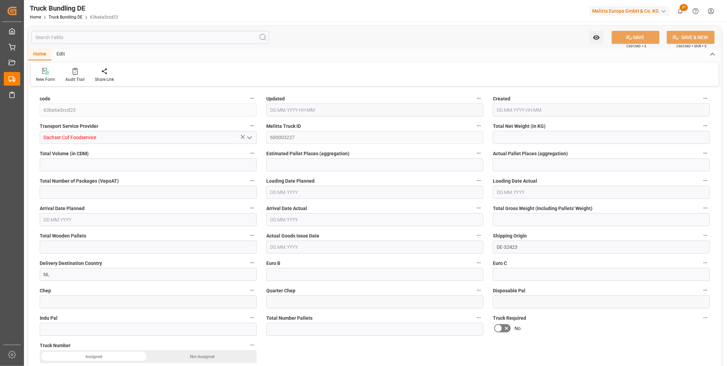
type input "0"
type input "06.10.2025 08:17"
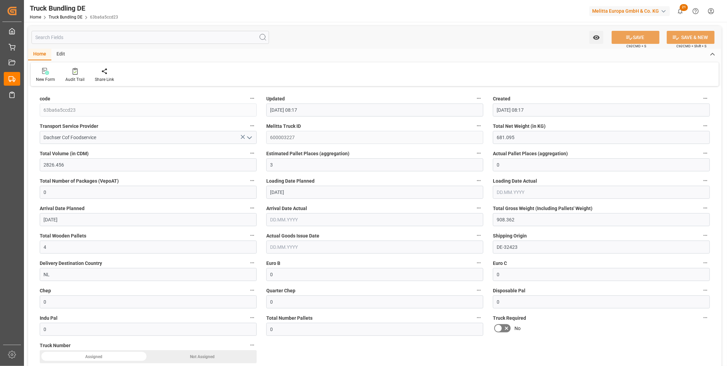
type input "10.10.2025"
type input "13.10.2025"
type input "06.10.2025"
type input "06.10.2025 08:17"
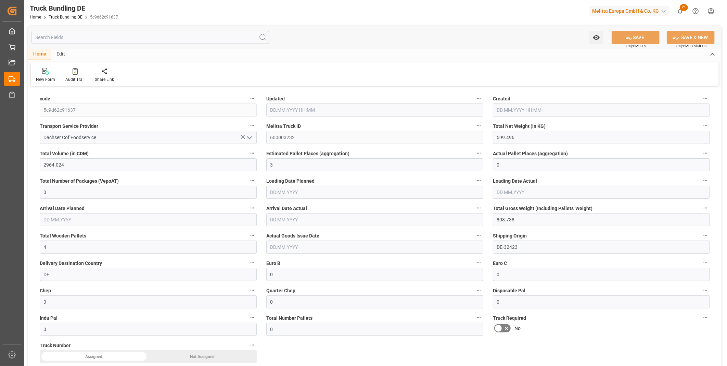
type input "09.10.2025"
type input "13.10.2025"
type input "06.10.2025"
type input "[DATE] 08:18"
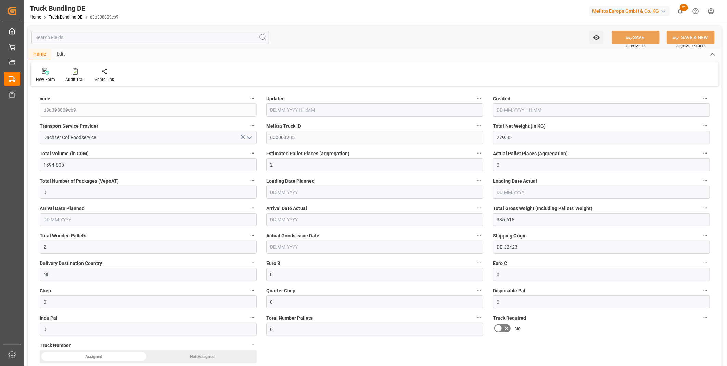
type input "[DATE]"
type input "267.108"
type input "1103.614"
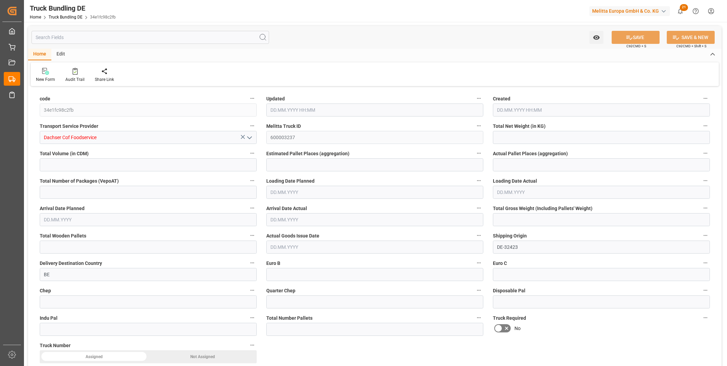
type input "2"
type input "0"
type input "365.6"
type input "2"
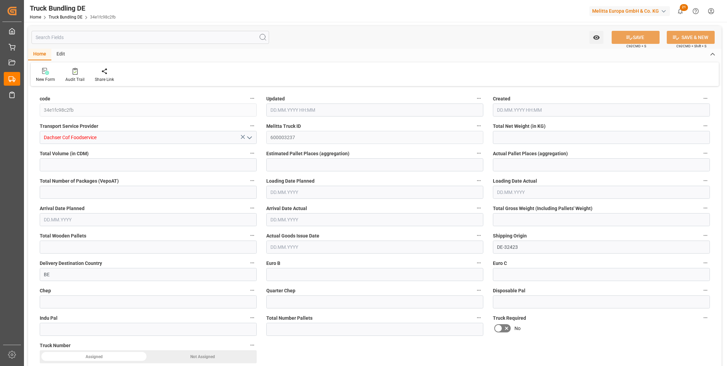
type input "0"
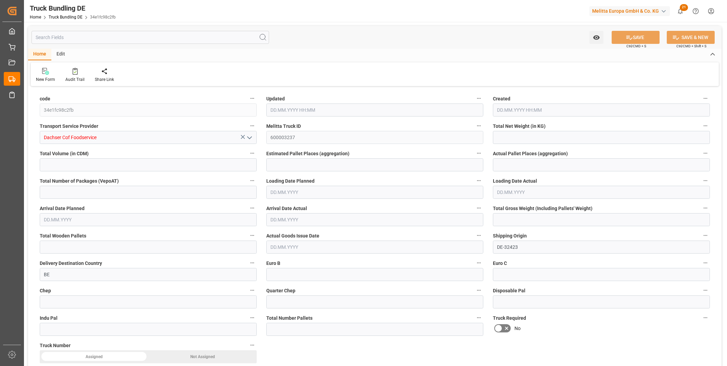
type input "0"
type input "06.10.2025 08:18"
type input "13.10.2025"
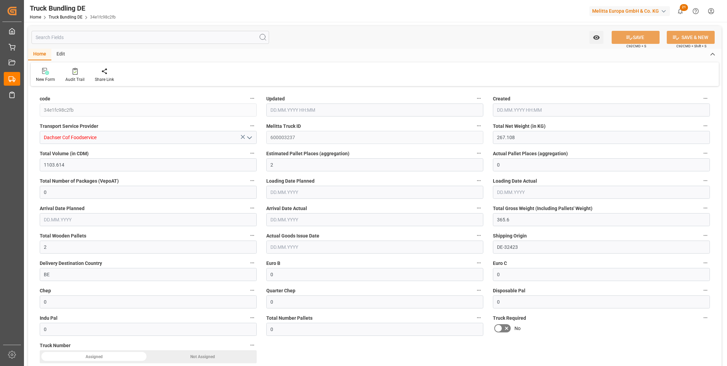
type input "14.10.2025"
type input "[DATE]"
type input "348.356"
type input "1465.215"
type input "2"
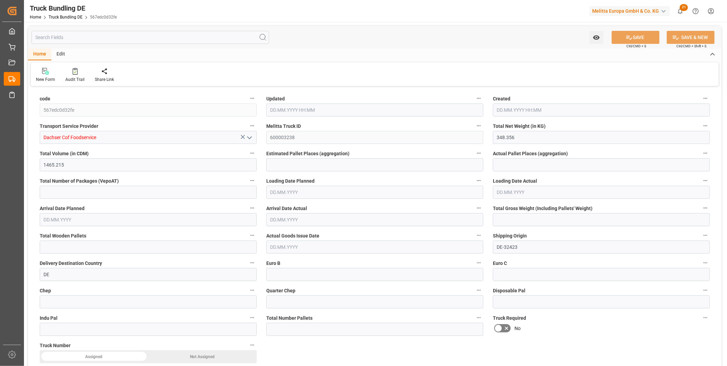
type input "0"
type input "466.3"
type input "2"
type input "0"
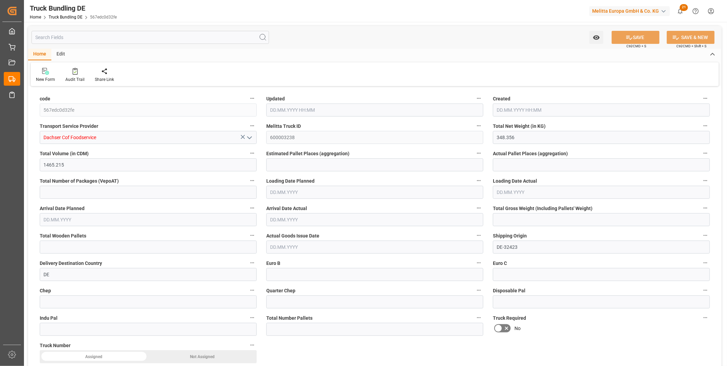
type input "0"
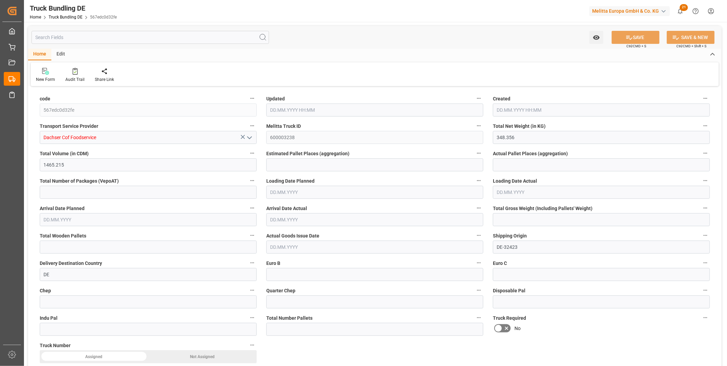
type input "0"
type input "[DATE] 08:18"
type input "10.10.2025"
type input "[DATE]"
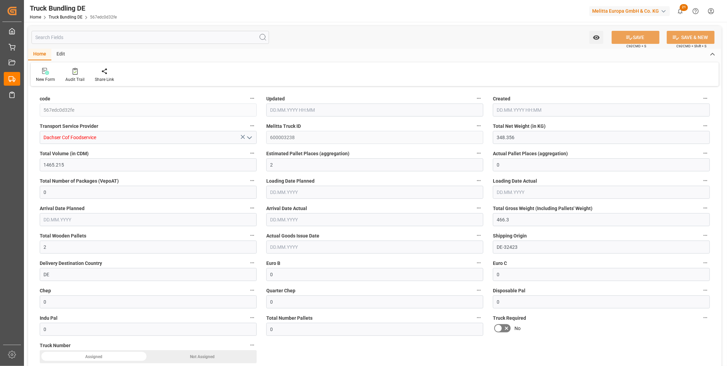
type input "[DATE]"
type input "647.828"
type input "2445.68"
type input "2"
type input "0"
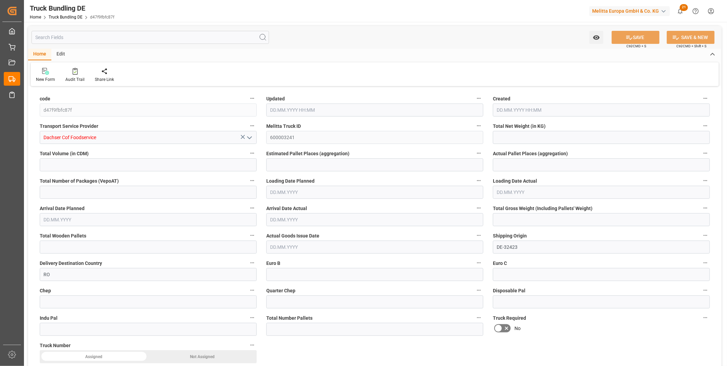
type input "0"
type input "848.841"
type input "3"
type input "0"
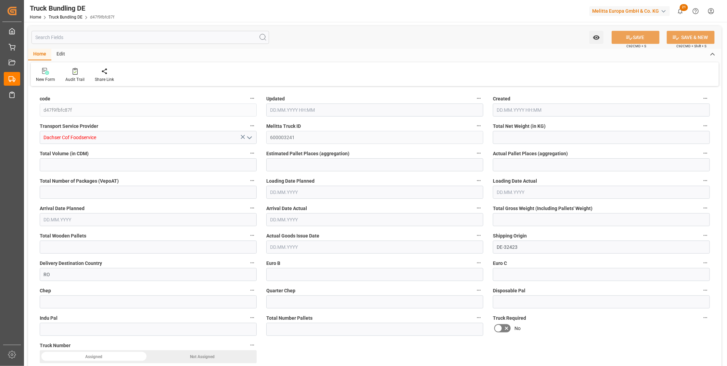
type input "0"
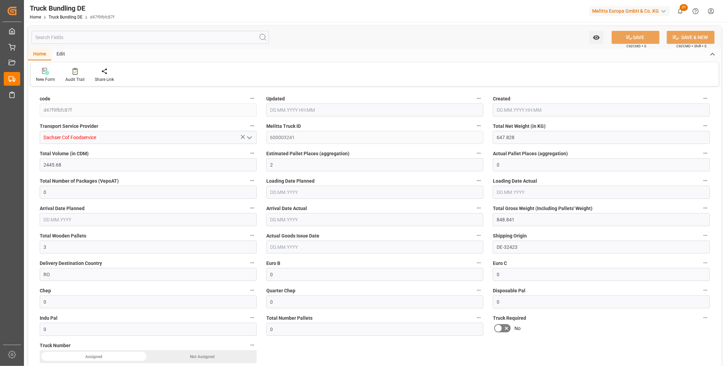
type input "[DATE] 08:19"
type input "[DATE]"
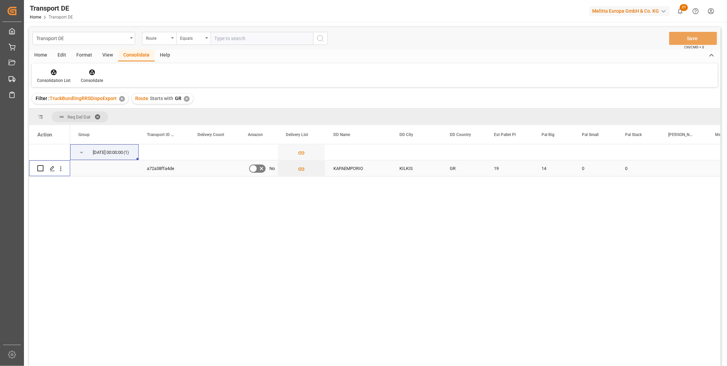
click at [40, 167] on input "Press Space to toggle row selection (unchecked)" at bounding box center [40, 168] width 6 height 6
checkbox input "true"
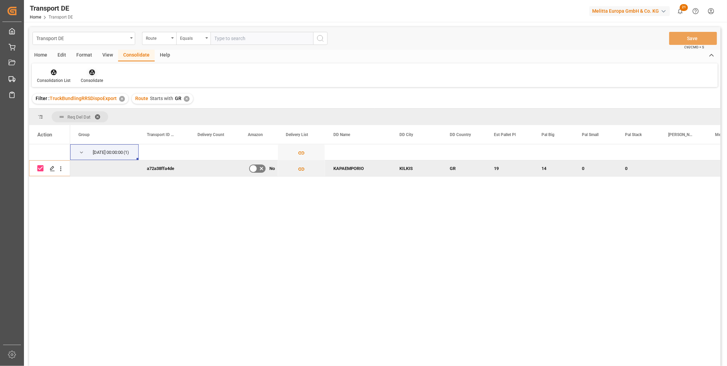
click at [89, 74] on icon at bounding box center [92, 72] width 7 height 7
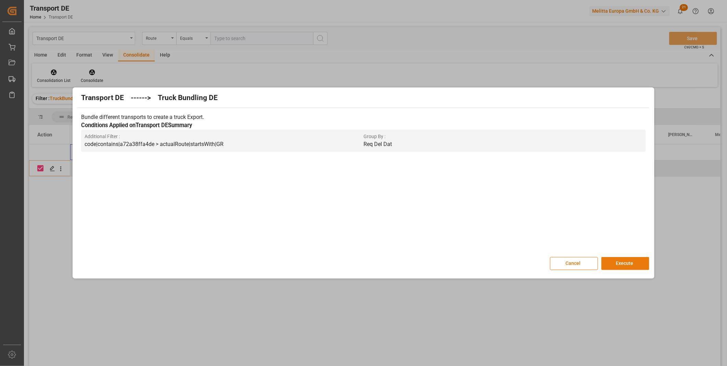
click at [613, 265] on button "Execute" at bounding box center [625, 263] width 48 height 13
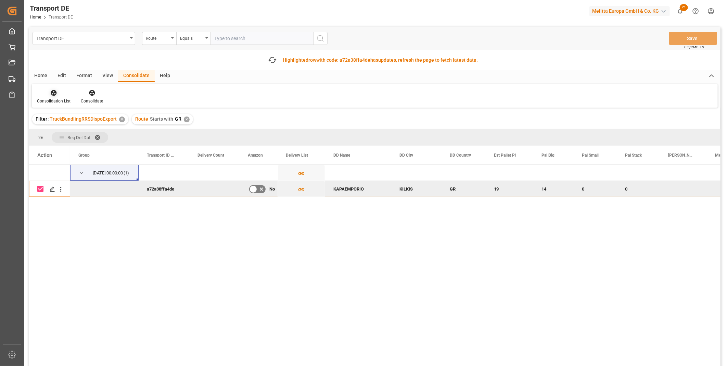
click at [53, 99] on div "Consolidation List" at bounding box center [54, 101] width 34 height 6
click at [93, 145] on div "Transport DE Route Equals Save Ctrl/CMD + S Fetch latest updates Highlighted ro…" at bounding box center [374, 215] width 691 height 377
